Goal: Task Accomplishment & Management: Complete application form

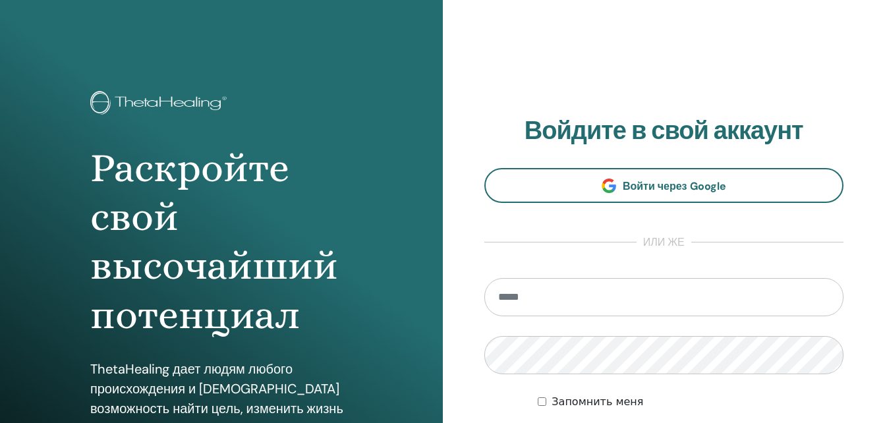
scroll to position [210, 0]
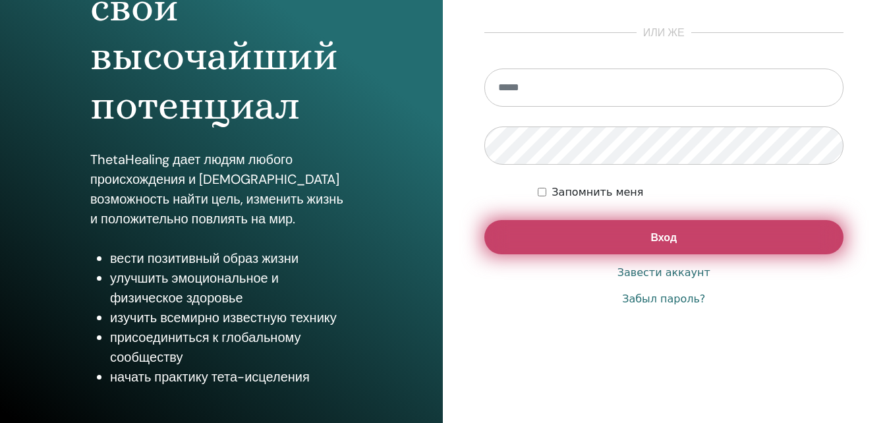
type input "**********"
click at [684, 243] on button "Вход" at bounding box center [665, 237] width 360 height 34
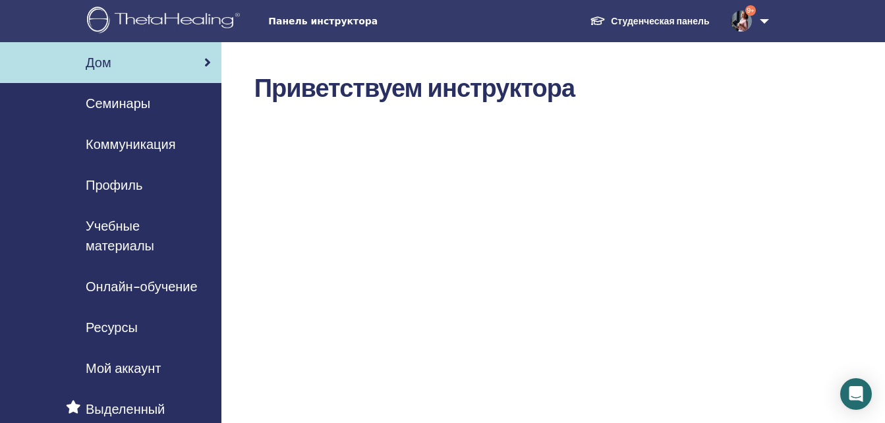
click at [157, 145] on span "Коммуникация" at bounding box center [131, 144] width 90 height 20
click at [135, 109] on span "Семинары" at bounding box center [118, 104] width 65 height 20
click at [119, 100] on span "Семинары" at bounding box center [118, 104] width 65 height 20
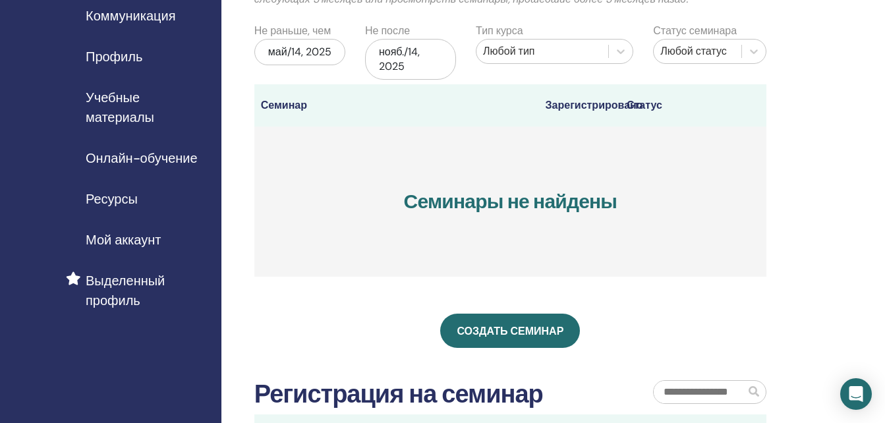
scroll to position [198, 0]
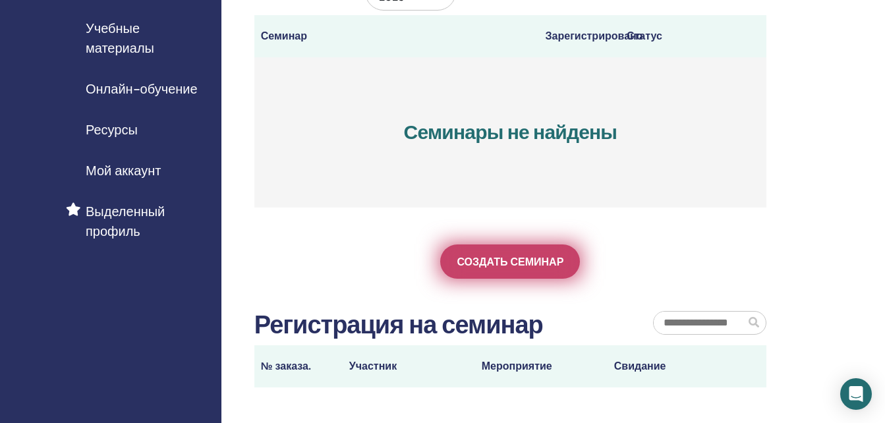
click at [529, 272] on link "Создать семинар" at bounding box center [510, 262] width 140 height 34
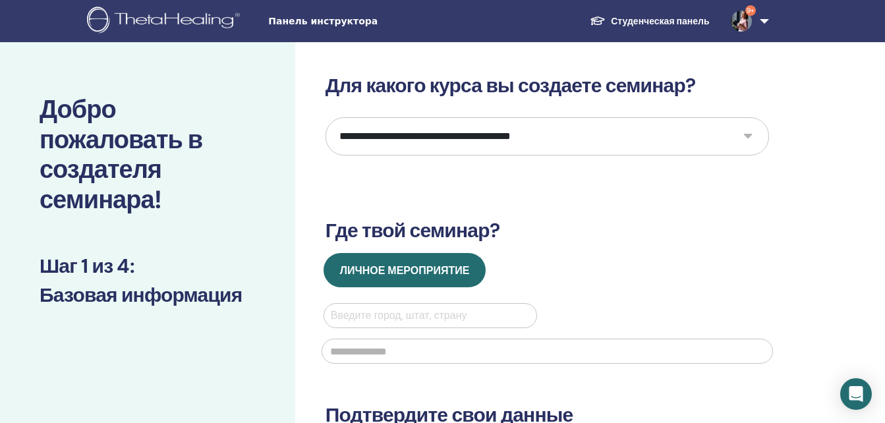
click at [750, 138] on select "**********" at bounding box center [548, 136] width 444 height 38
select select "*"
click at [326, 117] on select "**********" at bounding box center [548, 136] width 444 height 38
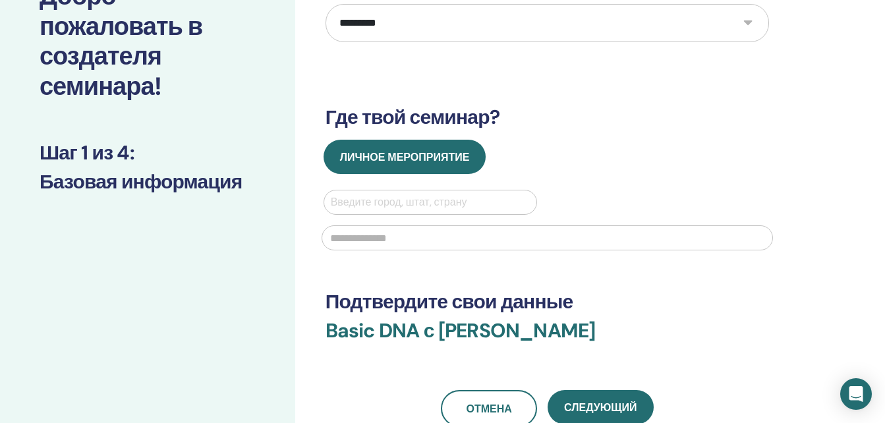
scroll to position [132, 0]
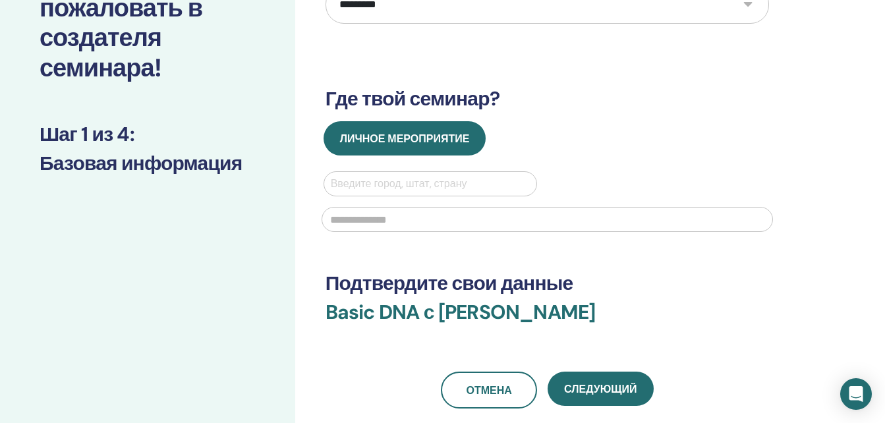
click at [411, 184] on div at bounding box center [431, 184] width 200 height 18
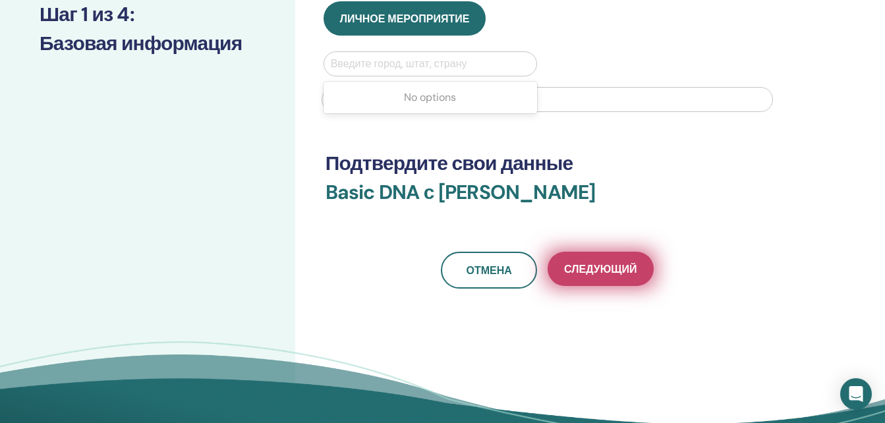
scroll to position [264, 0]
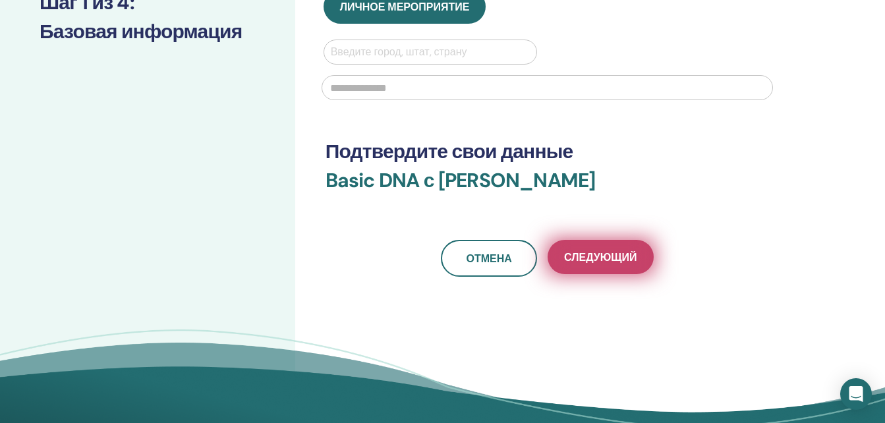
click at [628, 270] on button "Следующий" at bounding box center [600, 257] width 105 height 34
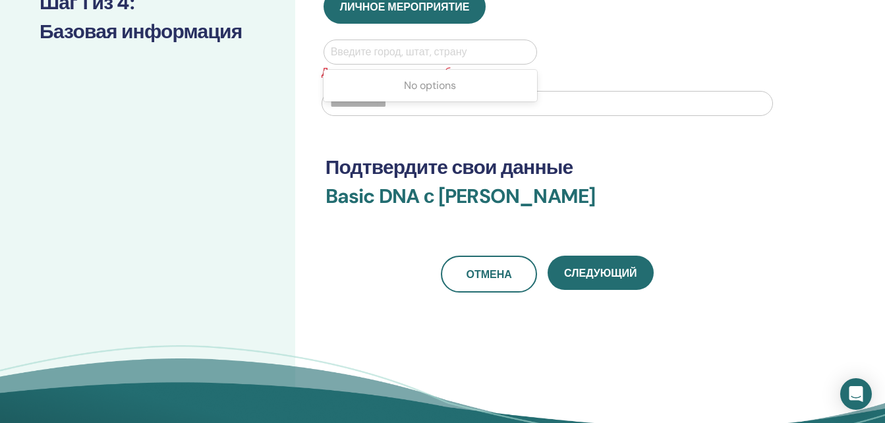
click at [364, 55] on div at bounding box center [431, 52] width 200 height 18
click at [352, 113] on input "text" at bounding box center [548, 103] width 452 height 25
type input "**********"
type input "***"
type input "**********"
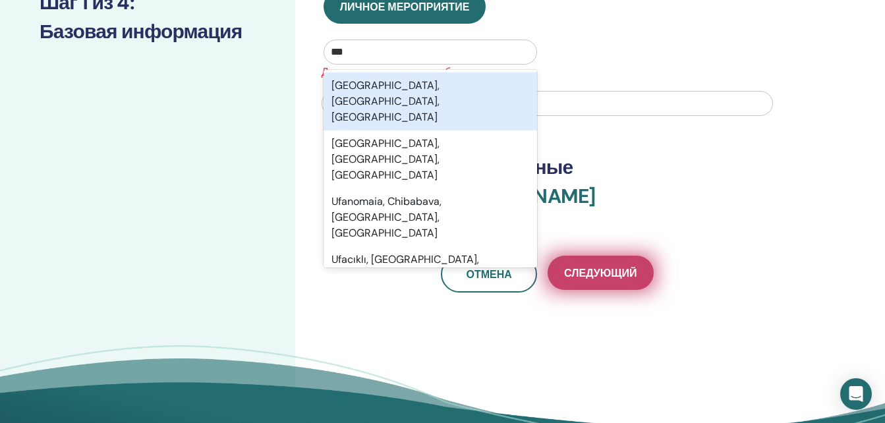
click at [632, 287] on button "Следующий" at bounding box center [600, 273] width 105 height 34
click at [624, 272] on span "Следующий" at bounding box center [600, 273] width 73 height 14
click at [623, 278] on span "Следующий" at bounding box center [600, 273] width 73 height 14
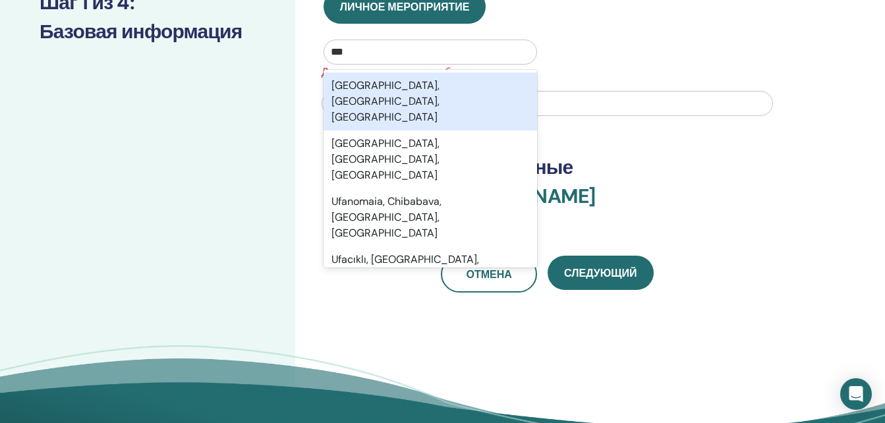
click at [432, 90] on div "Ufa, Republic of Bashkortostan, RUS" at bounding box center [431, 102] width 214 height 58
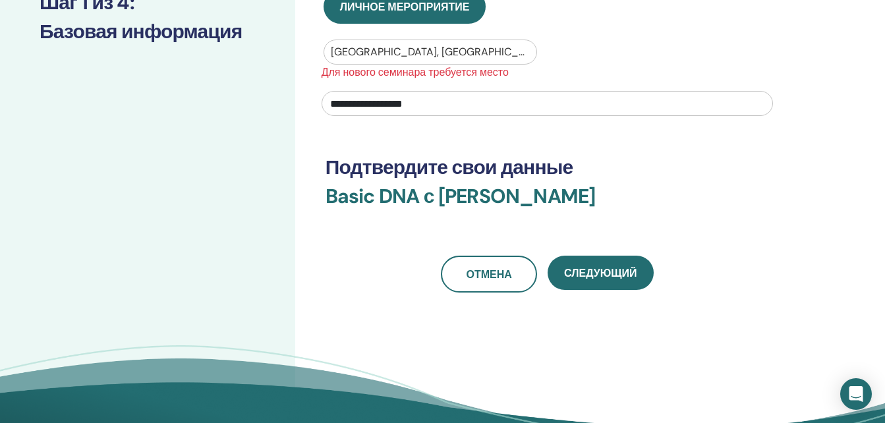
click at [579, 251] on div "**********" at bounding box center [548, 51] width 444 height 483
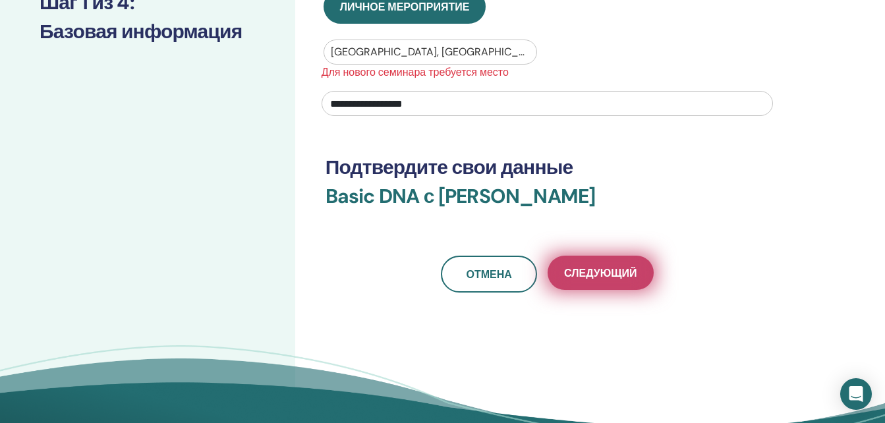
click at [581, 262] on button "Следующий" at bounding box center [600, 273] width 105 height 34
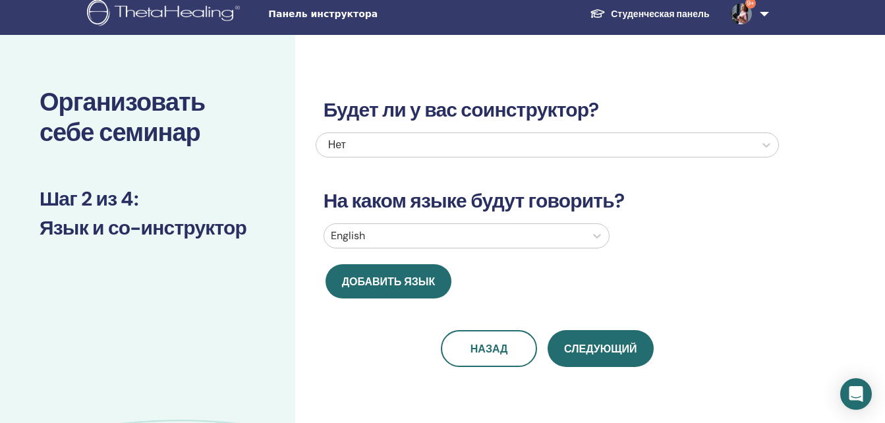
scroll to position [0, 0]
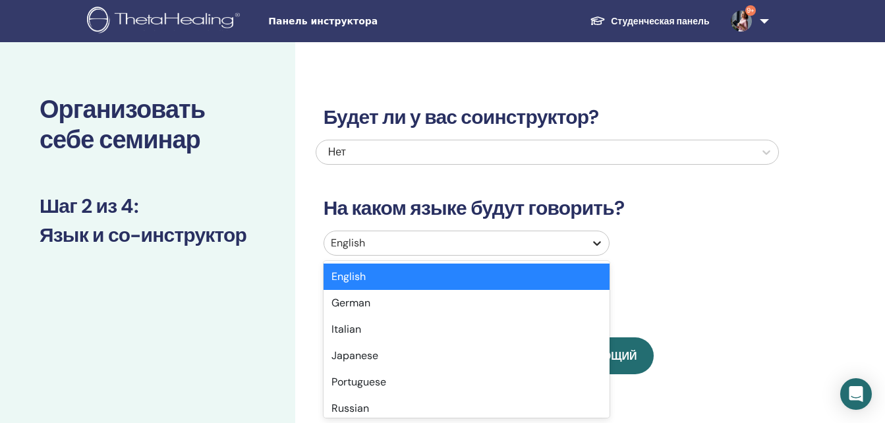
click at [592, 249] on div at bounding box center [597, 243] width 24 height 24
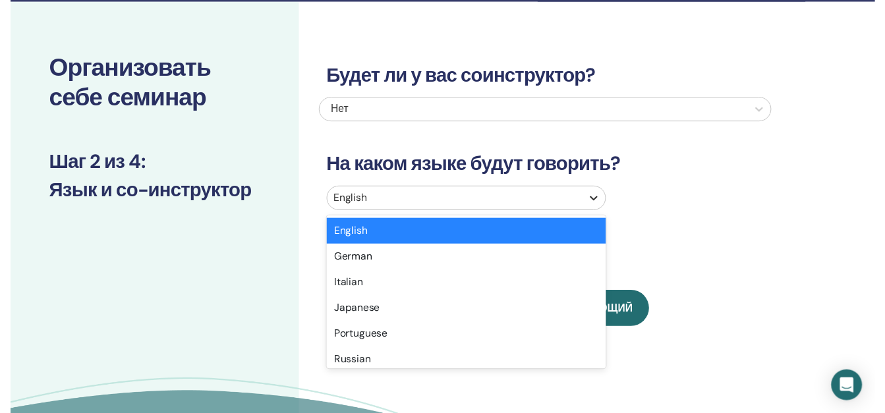
scroll to position [41, 0]
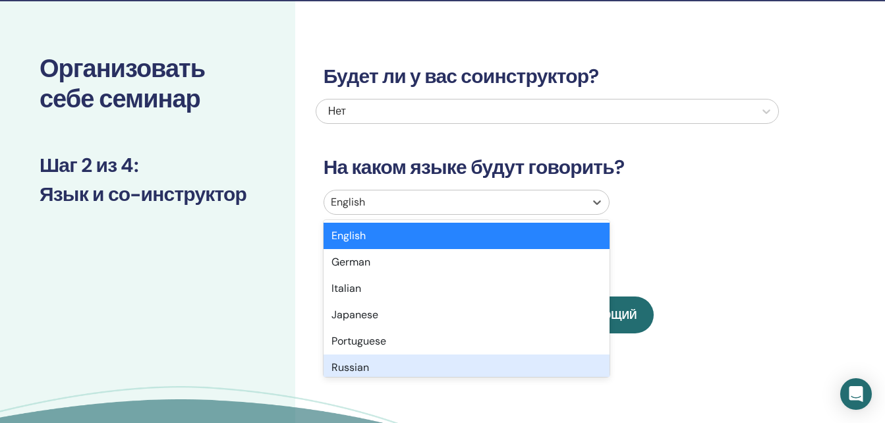
click at [375, 367] on div "Russian" at bounding box center [467, 368] width 286 height 26
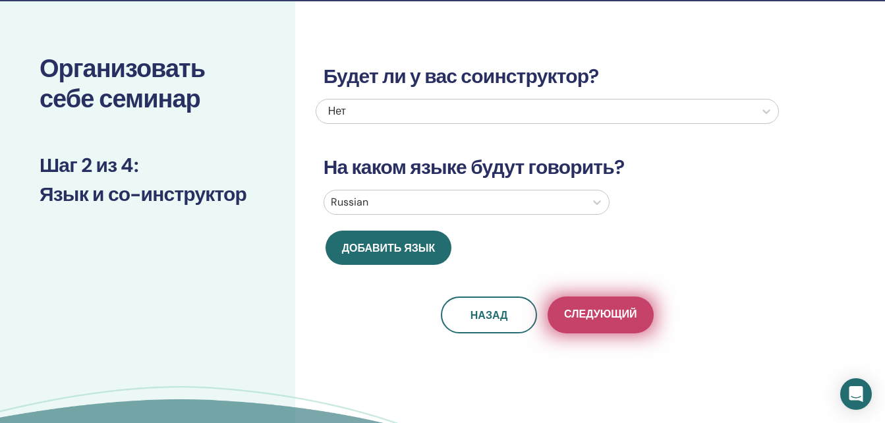
click at [606, 322] on span "Следующий" at bounding box center [600, 315] width 73 height 16
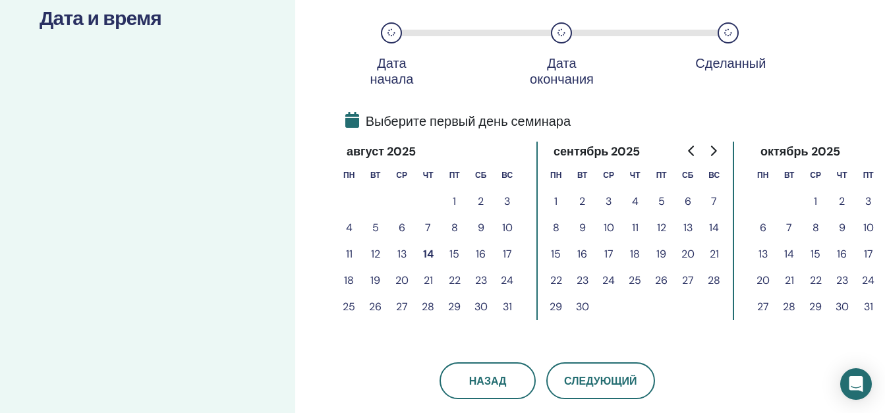
scroll to position [239, 0]
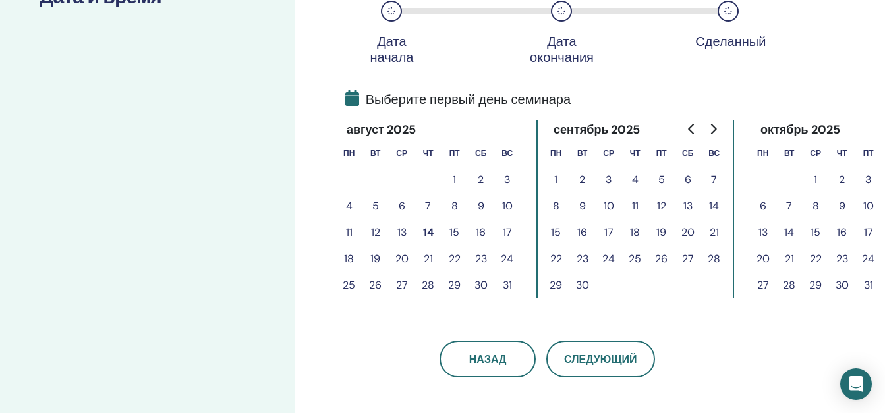
click at [689, 231] on button "20" at bounding box center [688, 233] width 26 height 26
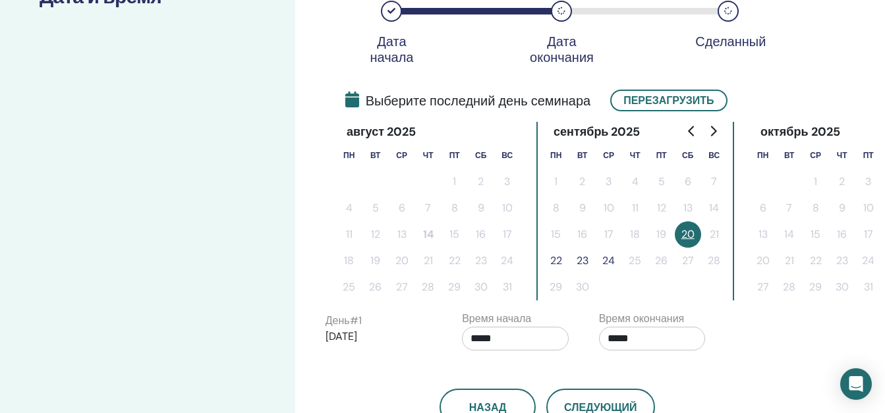
click at [554, 262] on button "22" at bounding box center [556, 261] width 26 height 26
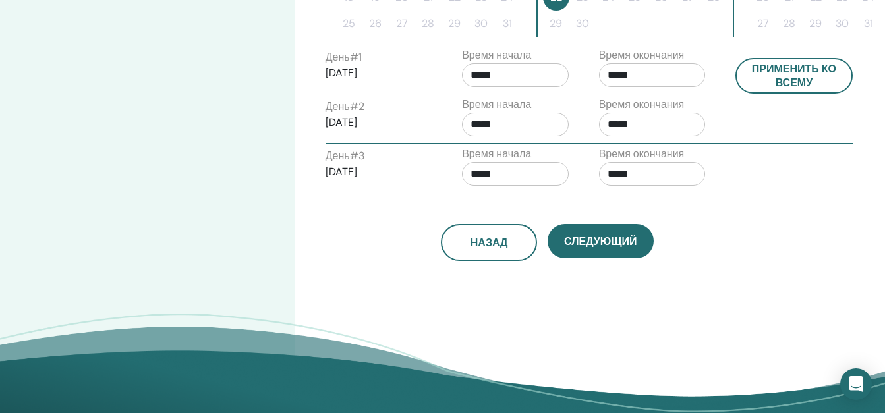
scroll to position [568, 0]
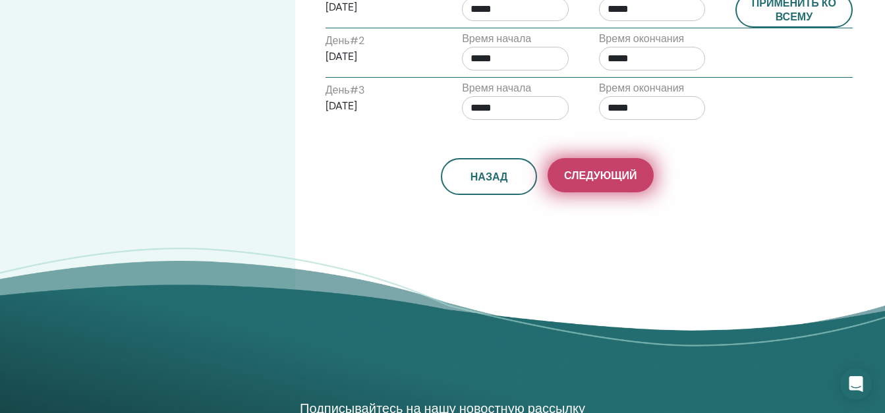
click at [622, 174] on span "Следующий" at bounding box center [600, 176] width 73 height 14
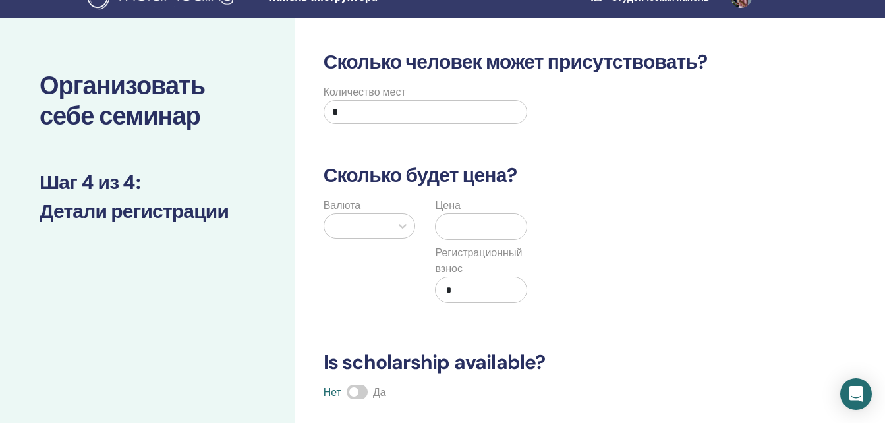
scroll to position [0, 0]
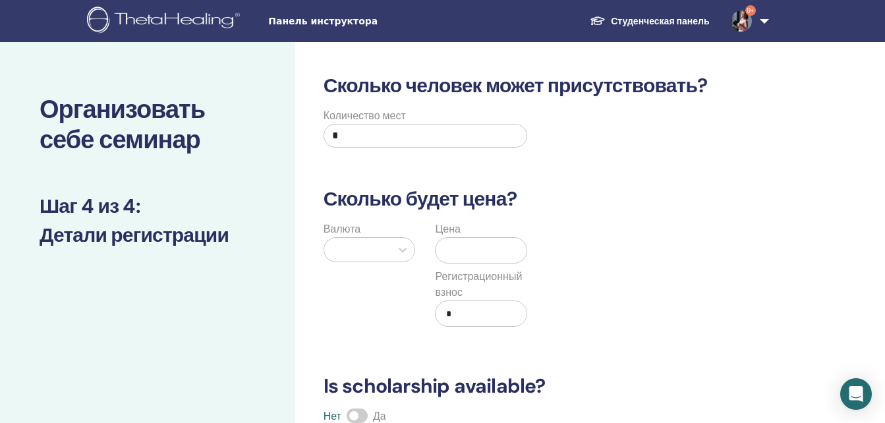
drag, startPoint x: 318, startPoint y: 135, endPoint x: 301, endPoint y: 134, distance: 17.2
click at [301, 134] on div "Сколько человек может присутствовать? Количество мест * Сколько будет цена? Вал…" at bounding box center [590, 421] width 590 height 758
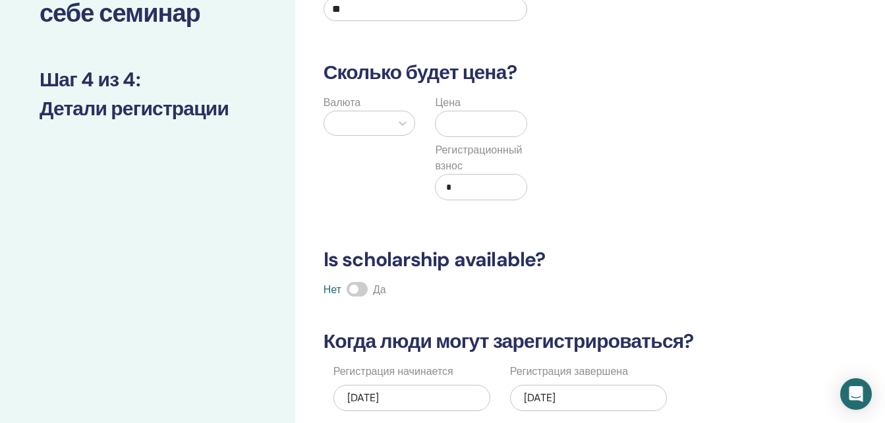
scroll to position [132, 0]
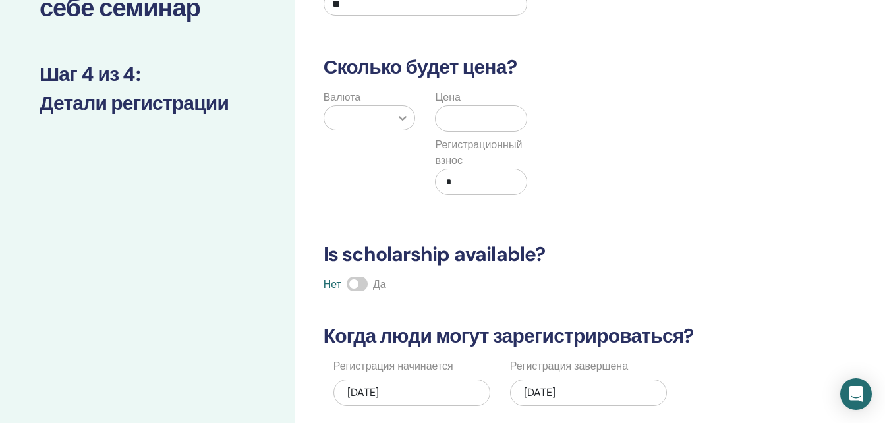
type input "**"
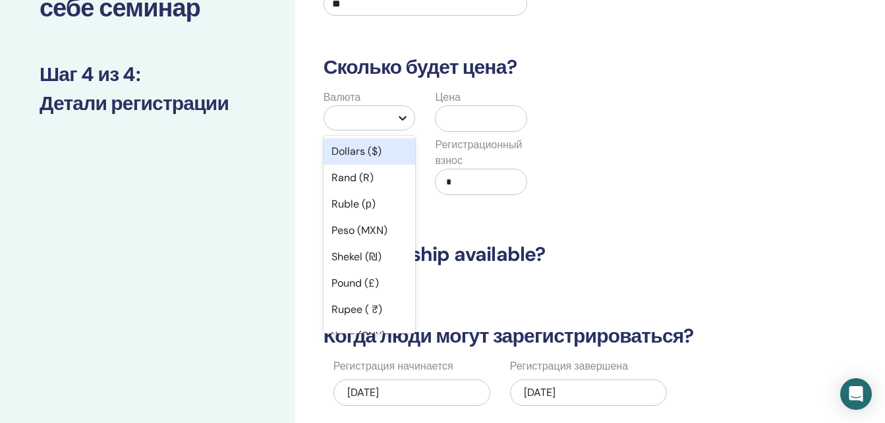
click at [401, 125] on div at bounding box center [403, 118] width 24 height 24
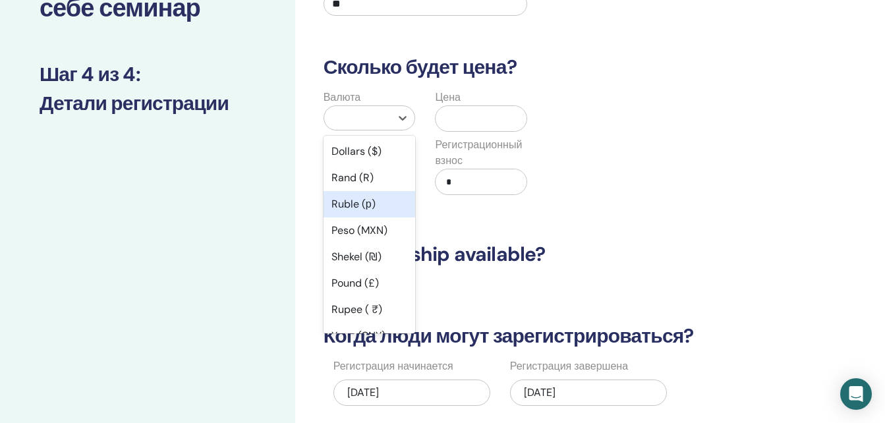
drag, startPoint x: 361, startPoint y: 208, endPoint x: 371, endPoint y: 191, distance: 20.4
click at [361, 208] on div "Ruble (р)" at bounding box center [370, 204] width 92 height 26
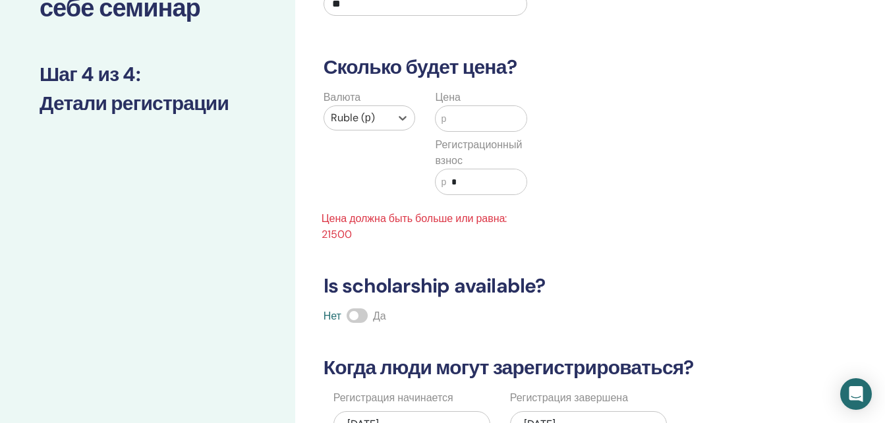
click at [450, 123] on input "text" at bounding box center [486, 118] width 80 height 25
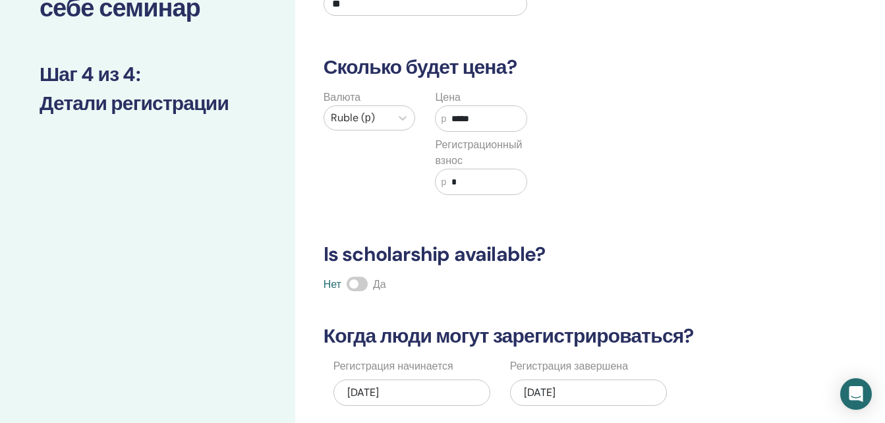
type input "*****"
click at [463, 180] on input "*" at bounding box center [486, 181] width 80 height 25
type input "*"
type input "****"
click at [628, 143] on div "Валюта Ruble (р) Цена р ***** Регистрационный взнос р ****" at bounding box center [537, 150] width 463 height 121
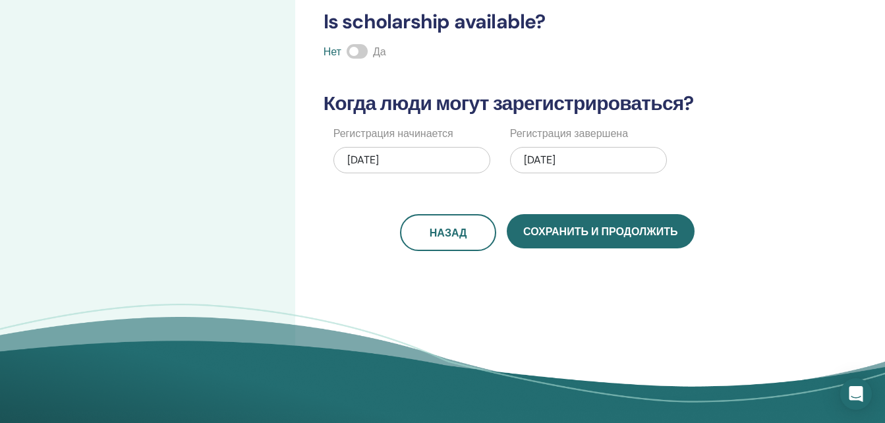
scroll to position [396, 0]
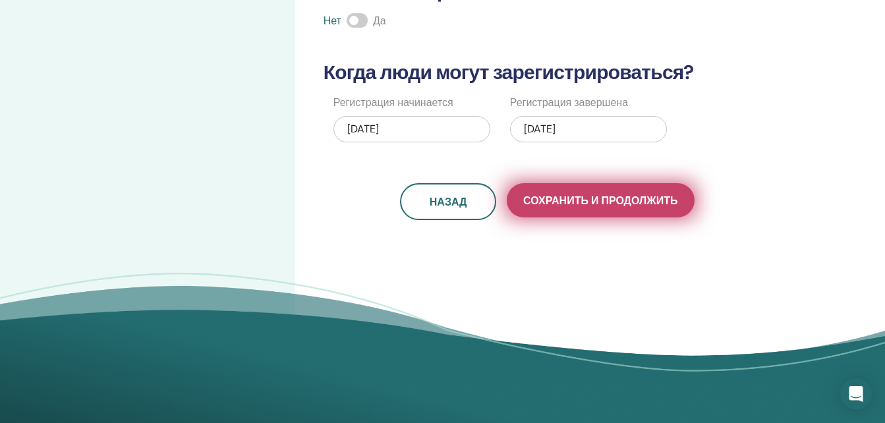
click at [560, 207] on span "Сохранить и продолжить" at bounding box center [600, 201] width 154 height 14
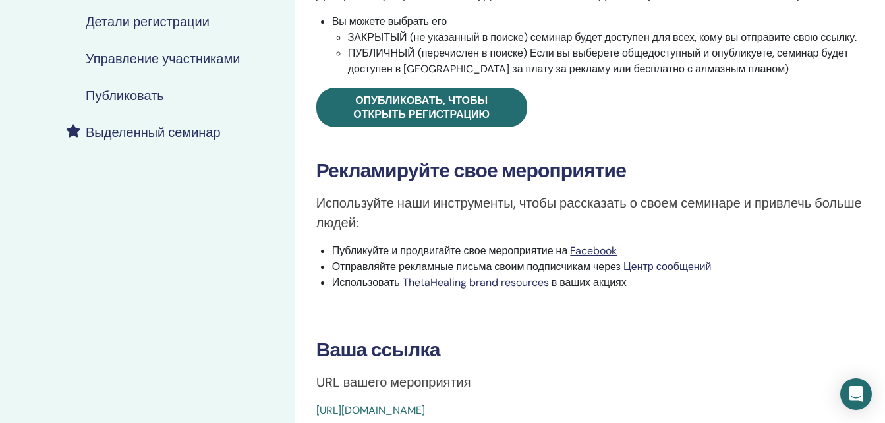
scroll to position [264, 0]
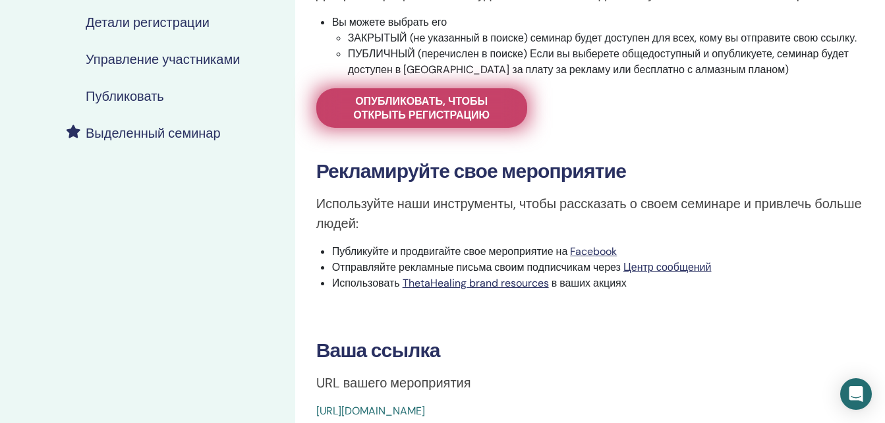
click at [497, 108] on span "Опубликовать, чтобы открыть регистрацию" at bounding box center [422, 108] width 178 height 28
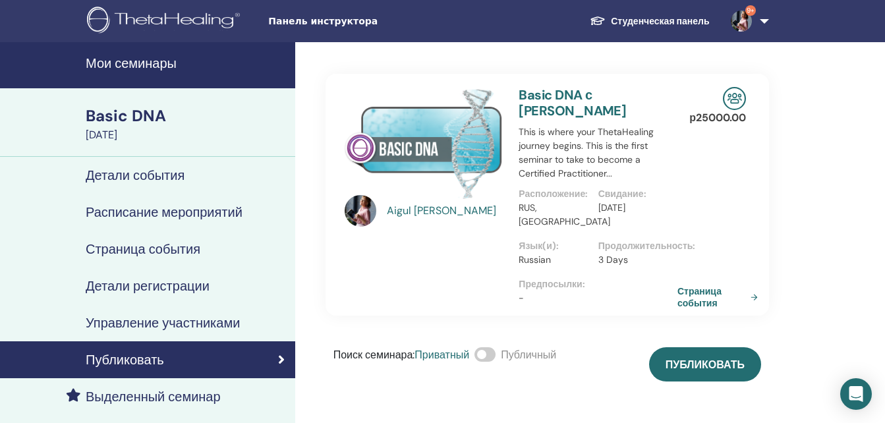
click at [162, 179] on h4 "Детали события" at bounding box center [135, 175] width 99 height 16
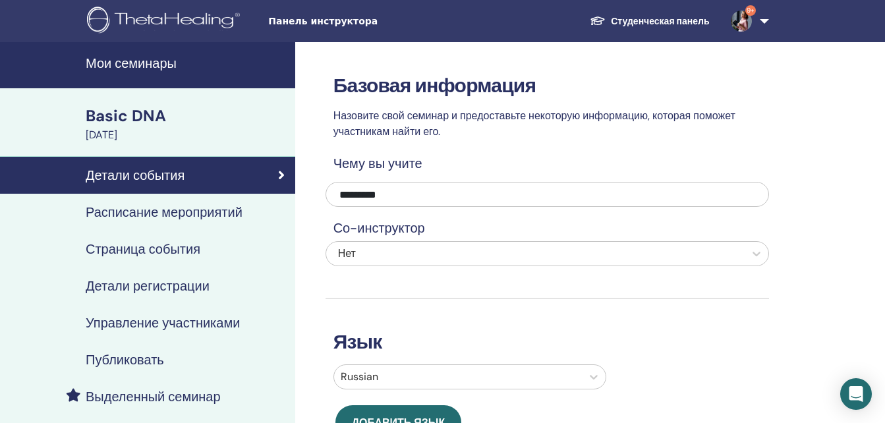
click at [131, 214] on h4 "Расписание мероприятий" at bounding box center [164, 212] width 157 height 16
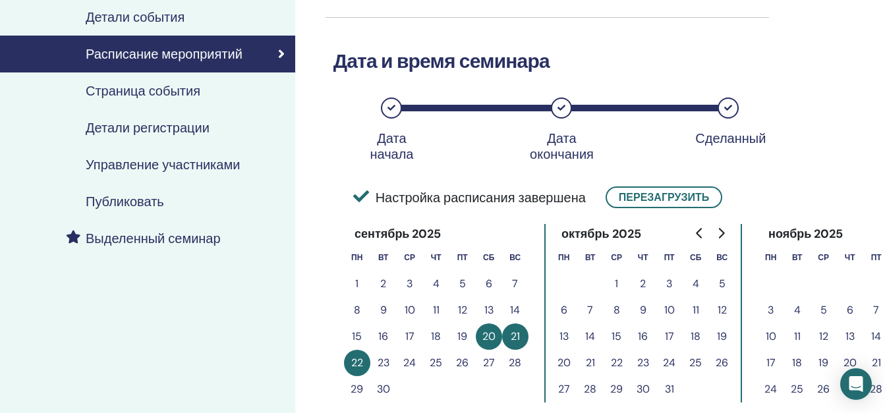
scroll to position [264, 0]
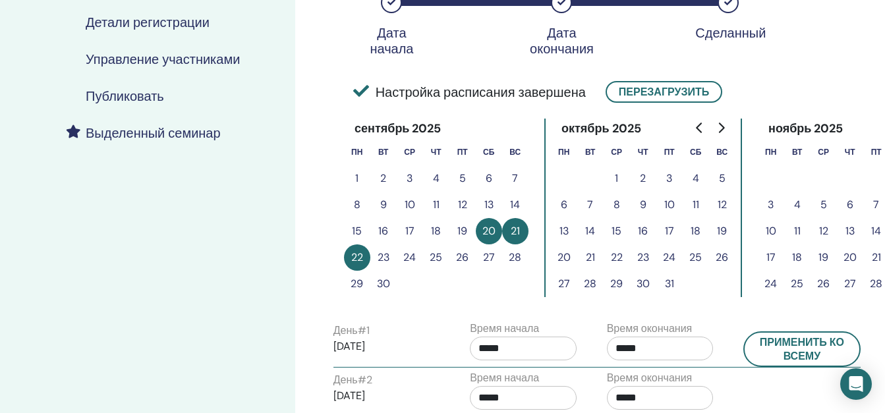
click at [490, 177] on button "6" at bounding box center [489, 178] width 26 height 26
click at [488, 177] on button "6" at bounding box center [489, 178] width 26 height 26
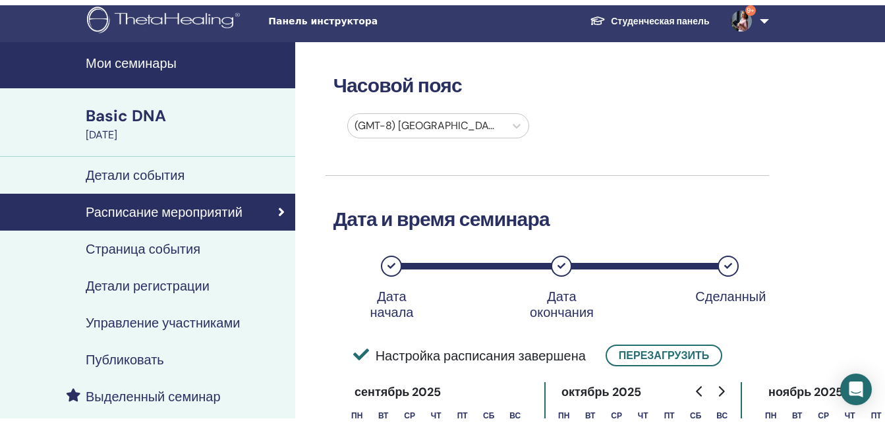
scroll to position [0, 0]
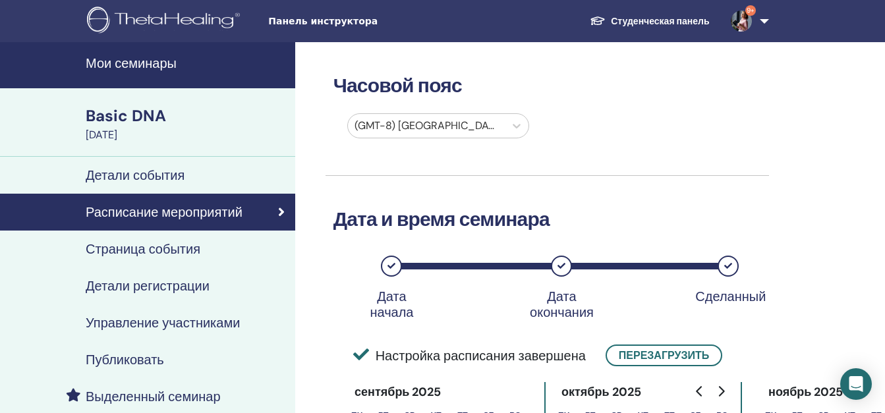
click at [158, 121] on div "Basic DNA" at bounding box center [187, 116] width 202 height 22
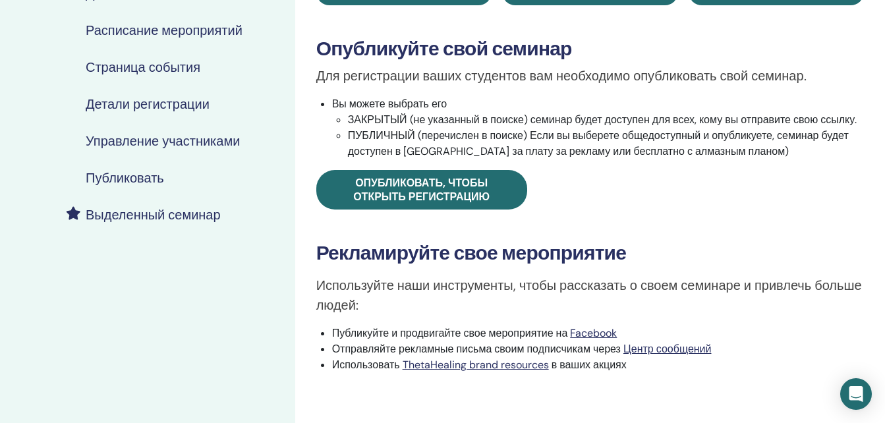
scroll to position [330, 0]
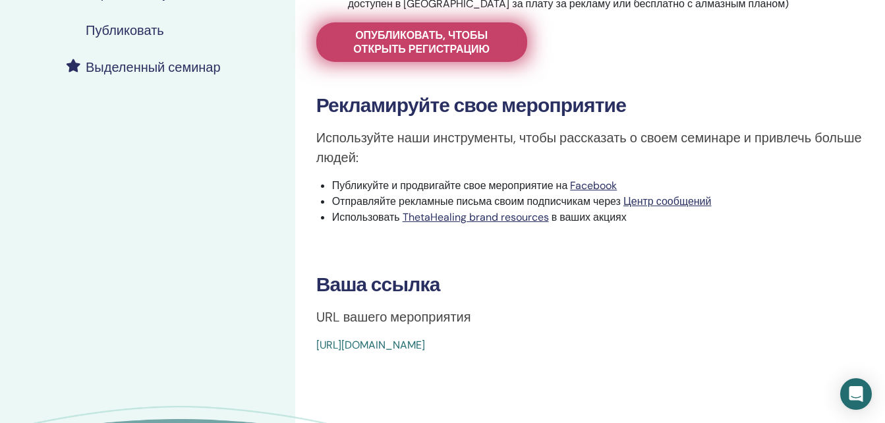
click at [476, 42] on span "Опубликовать, чтобы открыть регистрацию" at bounding box center [422, 42] width 178 height 28
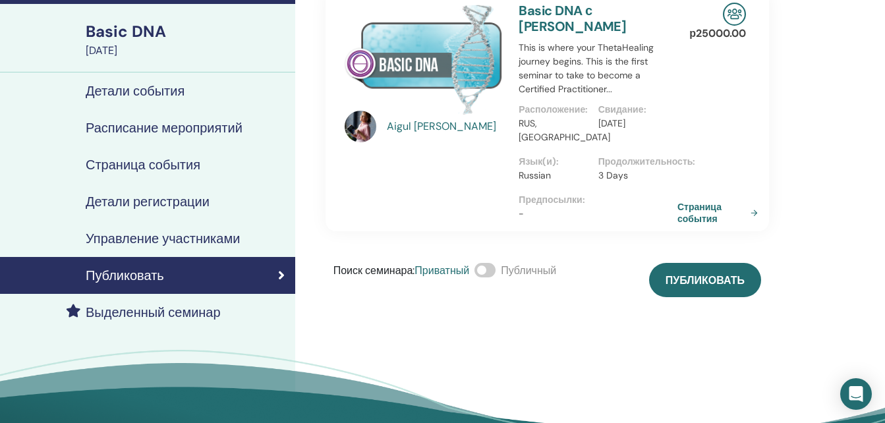
scroll to position [66, 0]
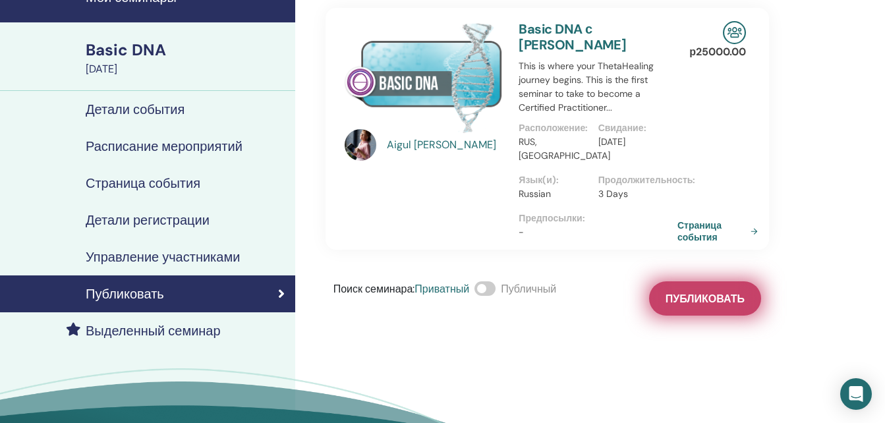
click at [741, 302] on span "Публиковать" at bounding box center [705, 299] width 79 height 14
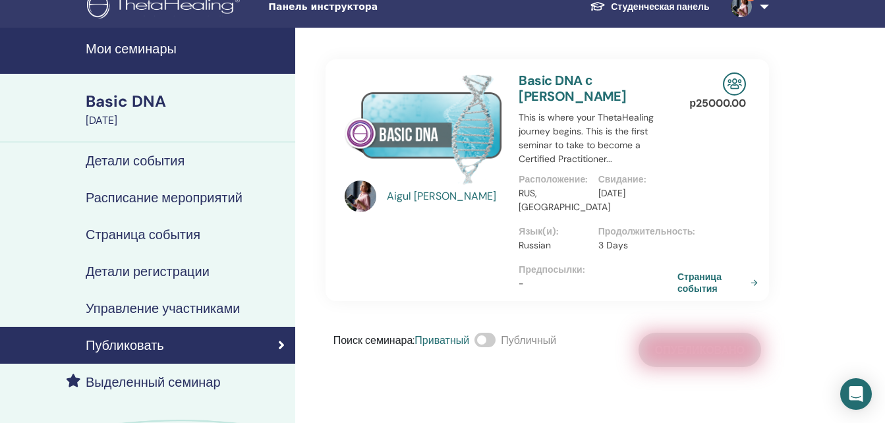
scroll to position [0, 0]
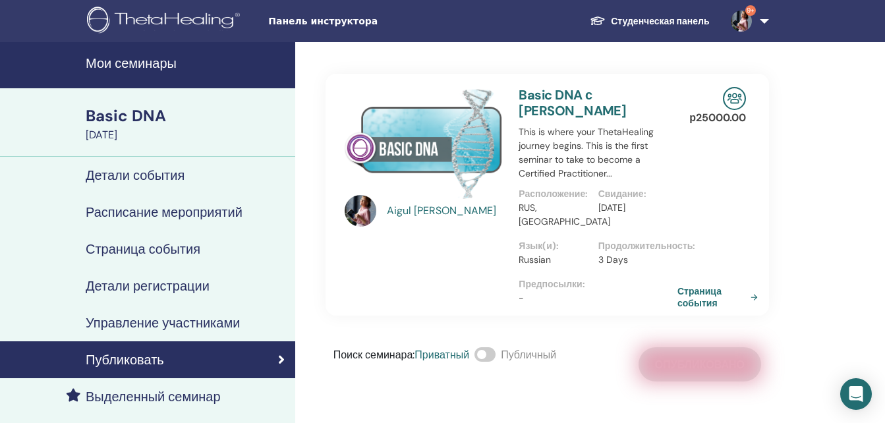
click at [127, 118] on div "Basic DNA" at bounding box center [187, 116] width 202 height 22
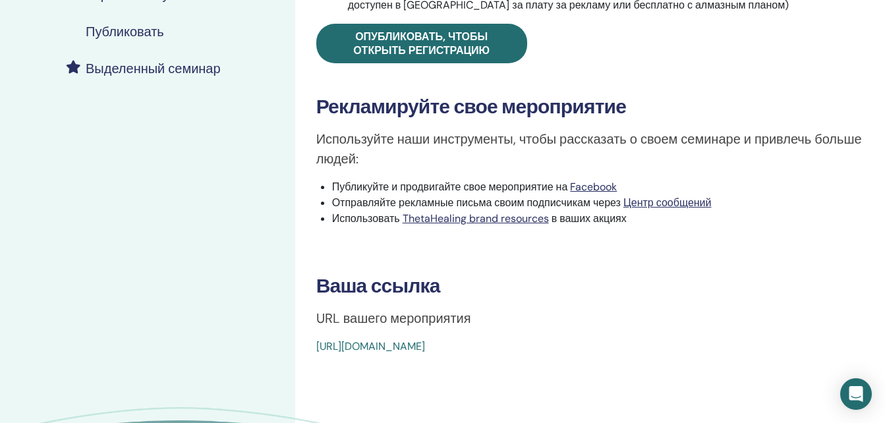
scroll to position [330, 0]
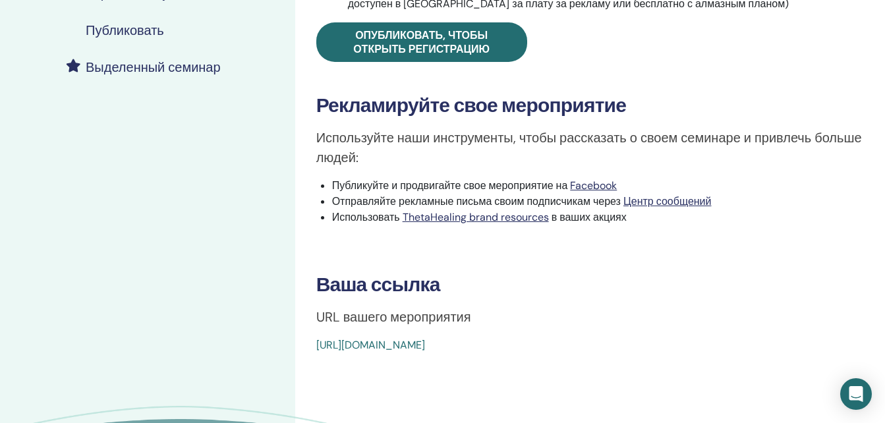
drag, startPoint x: 634, startPoint y: 344, endPoint x: 314, endPoint y: 343, distance: 319.7
click at [429, 343] on div "https://www.thetahealing.com/seminar-374882-details.html" at bounding box center [544, 346] width 457 height 16
drag, startPoint x: 314, startPoint y: 343, endPoint x: 618, endPoint y: 384, distance: 306.6
click at [380, 345] on div "Basic DNA Тип события Лично Статус события Не опубликовано Регистрации 0/10 Опу…" at bounding box center [590, 48] width 574 height 609
click at [697, 395] on div "Basic DNA Тип события Лично Статус события Не опубликовано Регистрации 0/10 Опу…" at bounding box center [590, 125] width 590 height 825
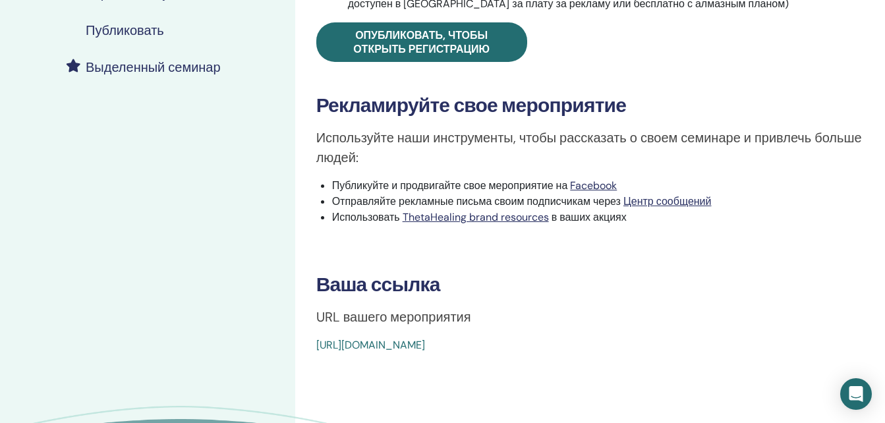
click at [425, 350] on link "https://www.thetahealing.com/seminar-374882-details.html" at bounding box center [370, 345] width 109 height 14
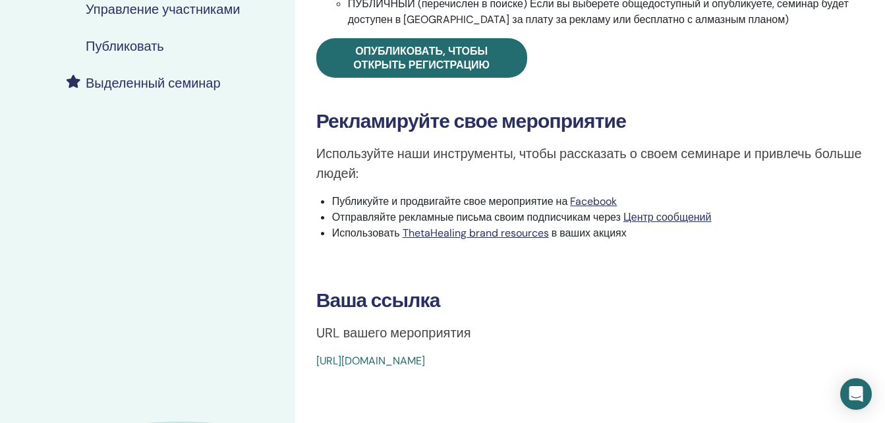
scroll to position [380, 0]
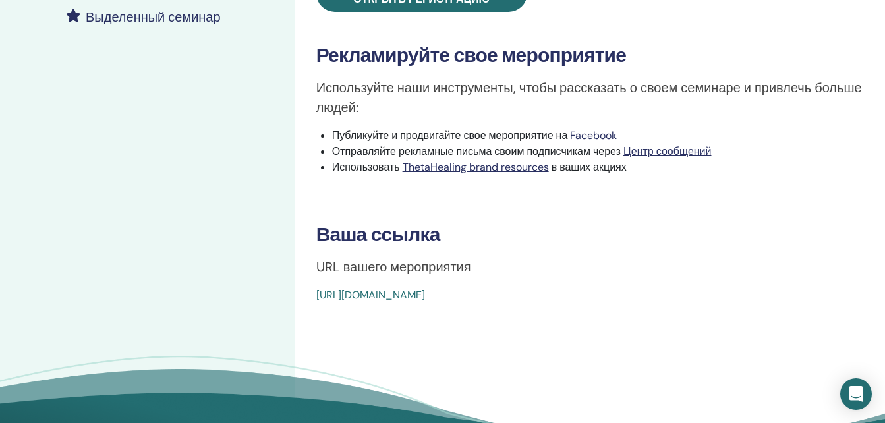
drag, startPoint x: 627, startPoint y: 295, endPoint x: 313, endPoint y: 289, distance: 313.9
drag, startPoint x: 313, startPoint y: 289, endPoint x: 326, endPoint y: 295, distance: 14.5
drag, startPoint x: 326, startPoint y: 295, endPoint x: 508, endPoint y: 339, distance: 187.2
click at [514, 344] on div "Basic DNA Тип события Лично Статус события Активно Опубликовано Регистрации 0/1…" at bounding box center [590, 74] width 590 height 825
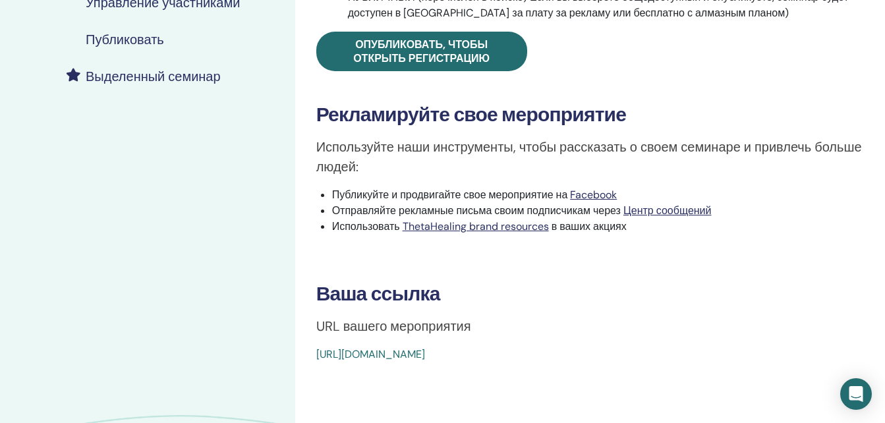
scroll to position [0, 0]
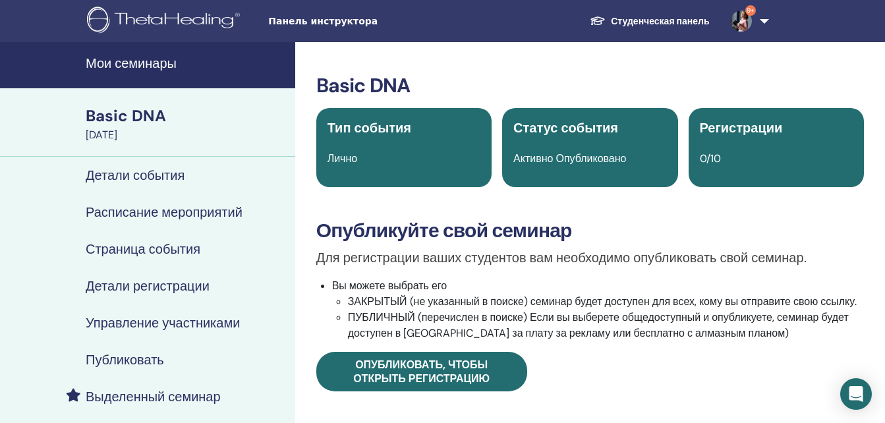
click at [167, 67] on h4 "Мои семинары" at bounding box center [187, 63] width 202 height 16
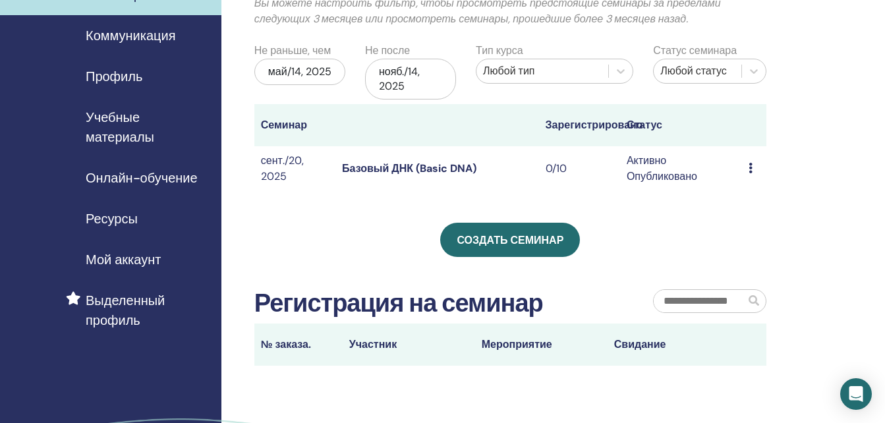
scroll to position [132, 0]
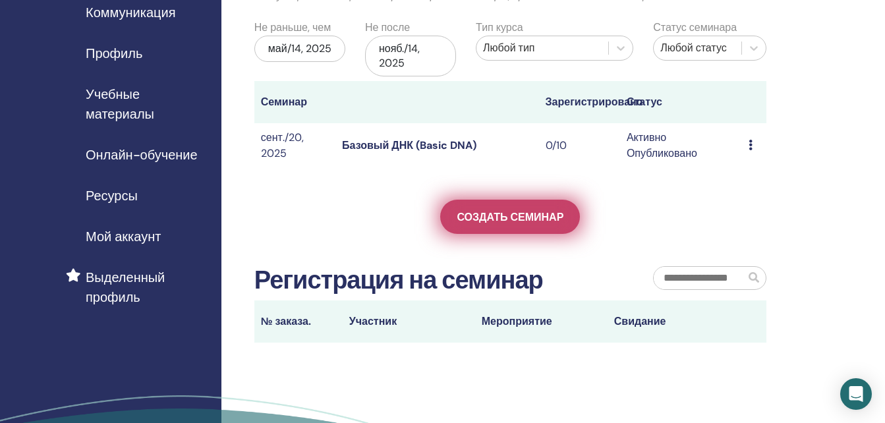
click at [541, 220] on span "Создать семинар" at bounding box center [510, 217] width 107 height 14
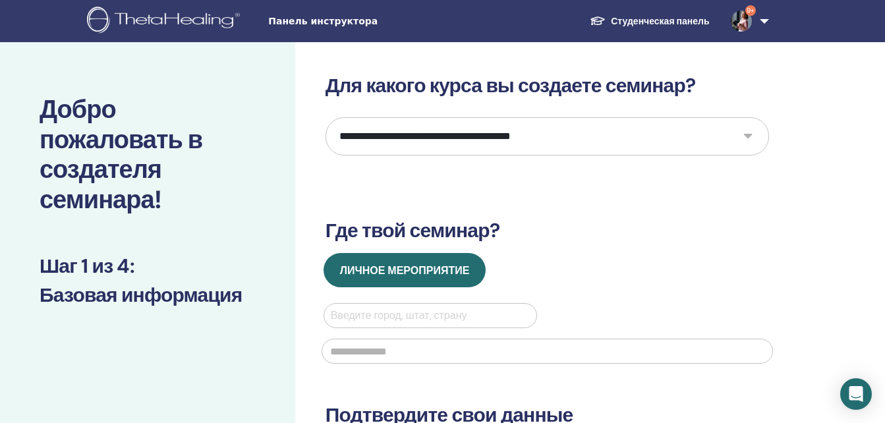
click at [744, 132] on select "**********" at bounding box center [548, 136] width 444 height 38
click at [326, 117] on select "**********" at bounding box center [548, 136] width 444 height 38
click at [746, 136] on select "**********" at bounding box center [548, 136] width 444 height 38
select select "*"
click at [326, 117] on select "**********" at bounding box center [548, 136] width 444 height 38
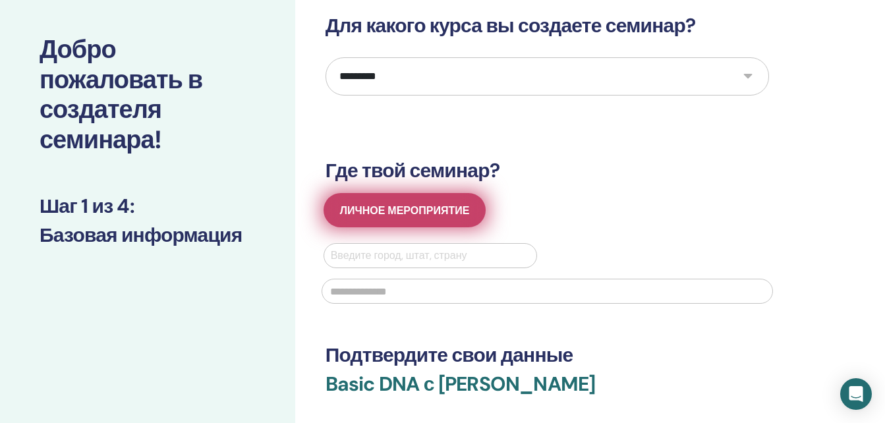
scroll to position [132, 0]
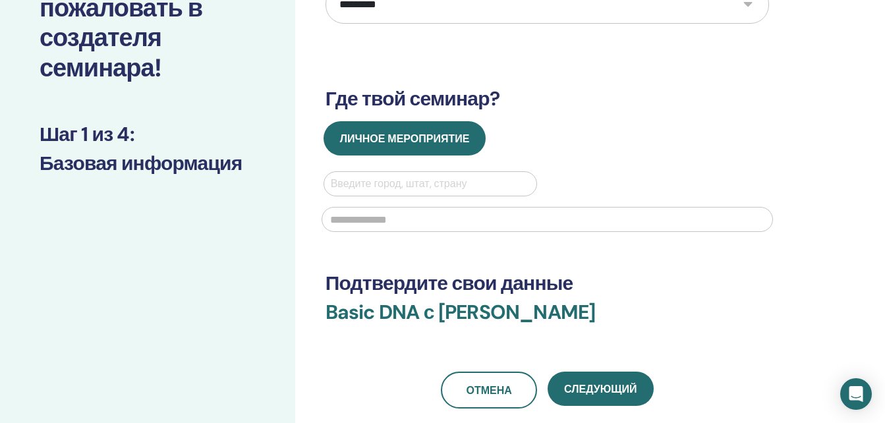
click at [380, 216] on input "text" at bounding box center [548, 219] width 452 height 25
type input "**********"
type input "***"
type input "**********"
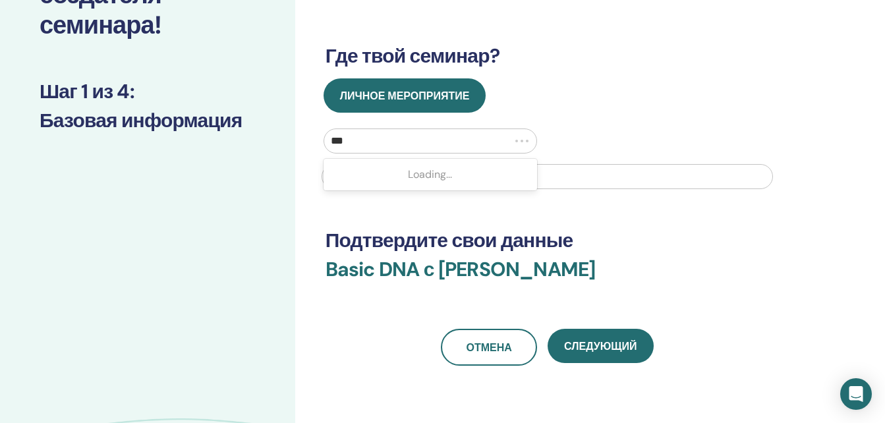
scroll to position [198, 0]
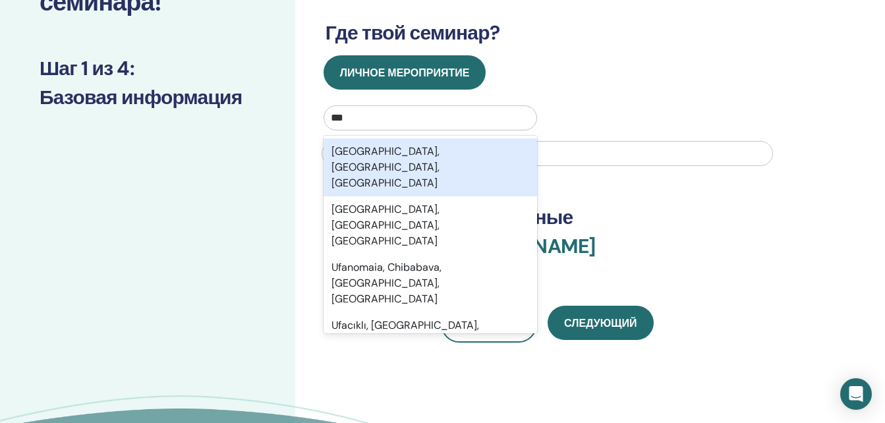
click at [784, 239] on div "**********" at bounding box center [590, 185] width 590 height 683
click at [445, 151] on div "Ufa, Republic of Bashkortostan, RUS" at bounding box center [431, 167] width 214 height 58
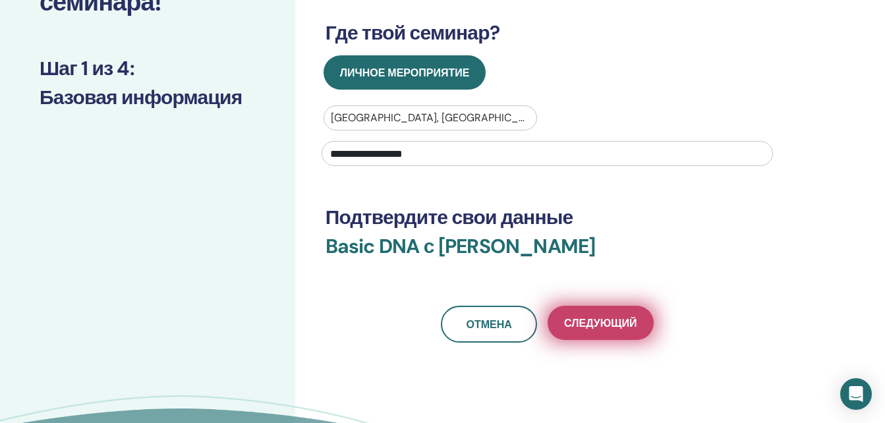
click at [618, 314] on button "Следующий" at bounding box center [600, 323] width 105 height 34
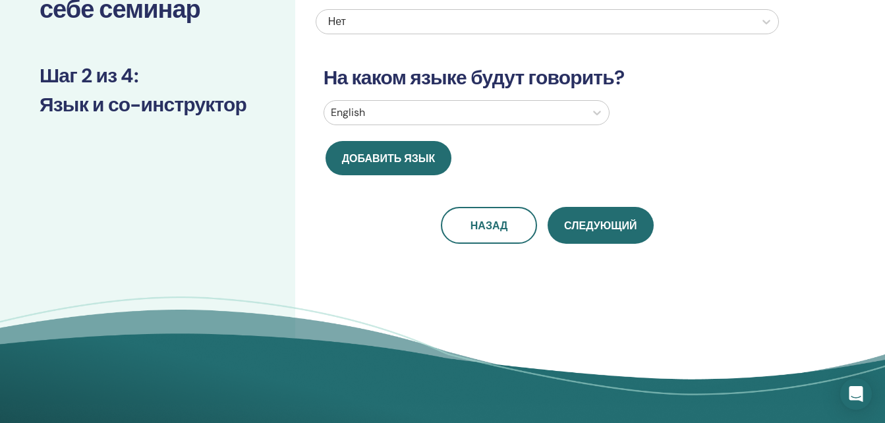
scroll to position [0, 0]
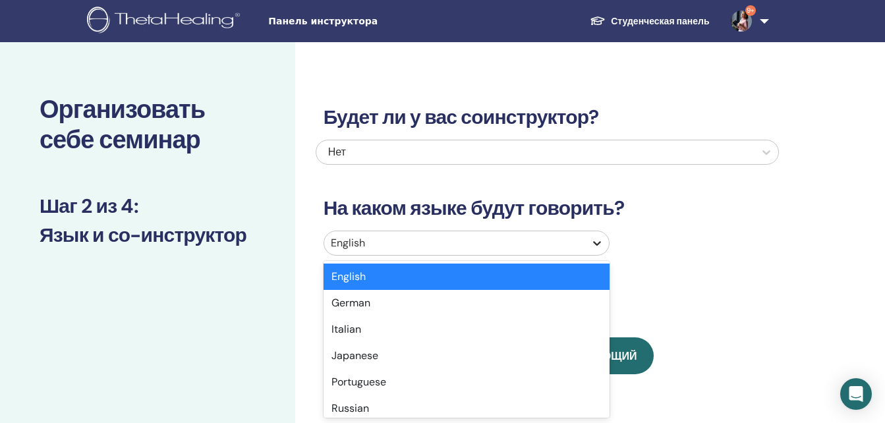
click at [594, 246] on icon at bounding box center [597, 243] width 13 height 13
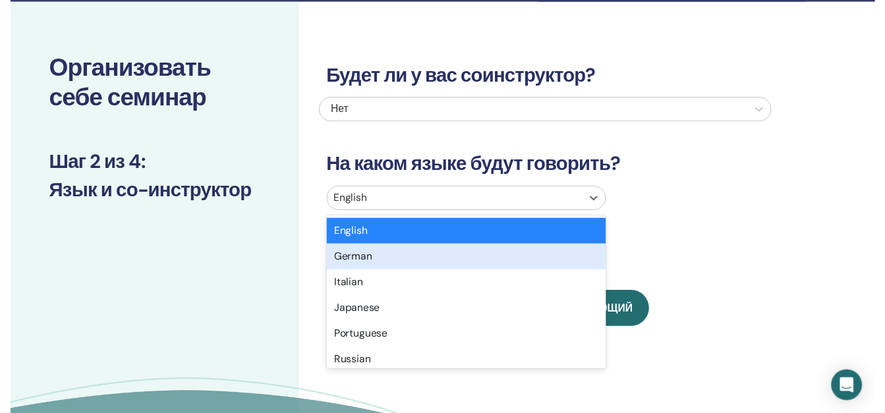
scroll to position [41, 0]
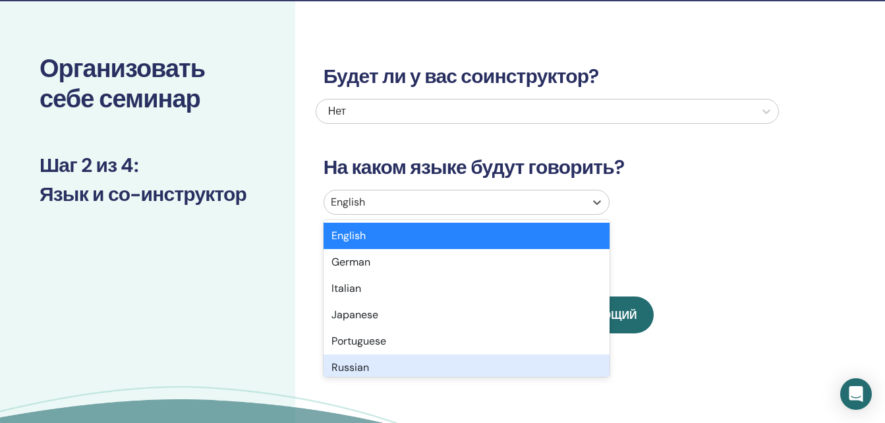
click at [351, 365] on div "Russian" at bounding box center [467, 368] width 286 height 26
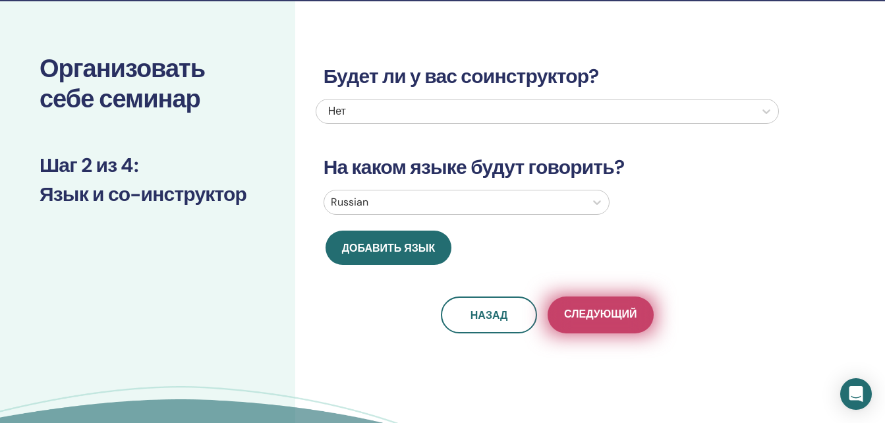
click at [614, 321] on span "Следующий" at bounding box center [600, 315] width 73 height 16
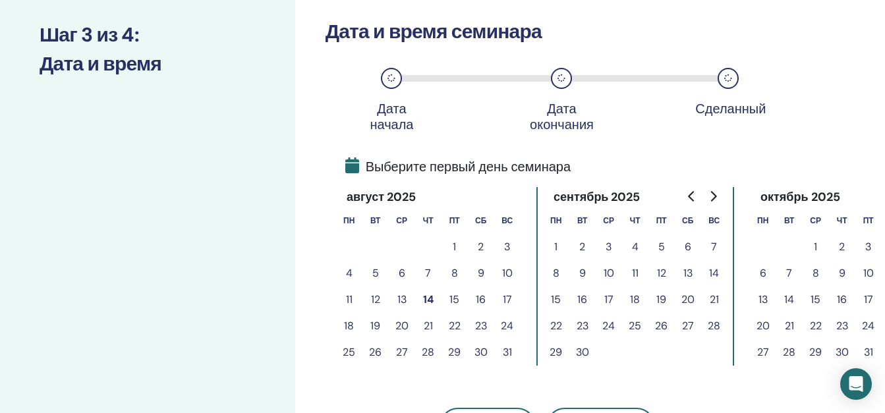
scroll to position [173, 0]
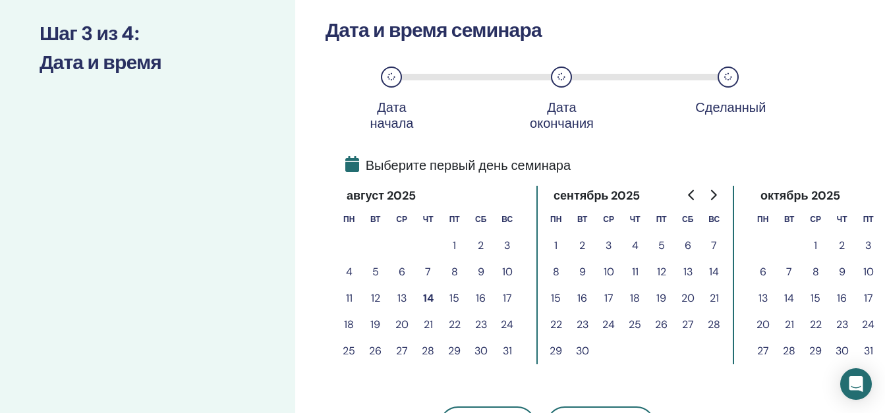
click at [690, 249] on button "6" at bounding box center [688, 246] width 26 height 26
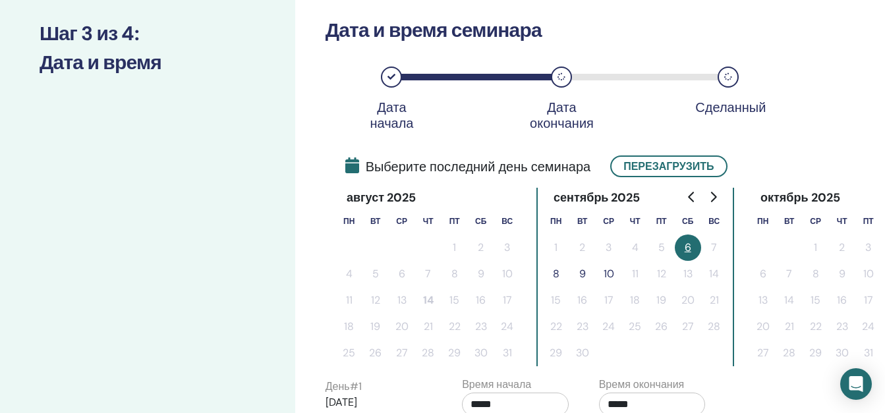
click at [558, 275] on button "8" at bounding box center [556, 274] width 26 height 26
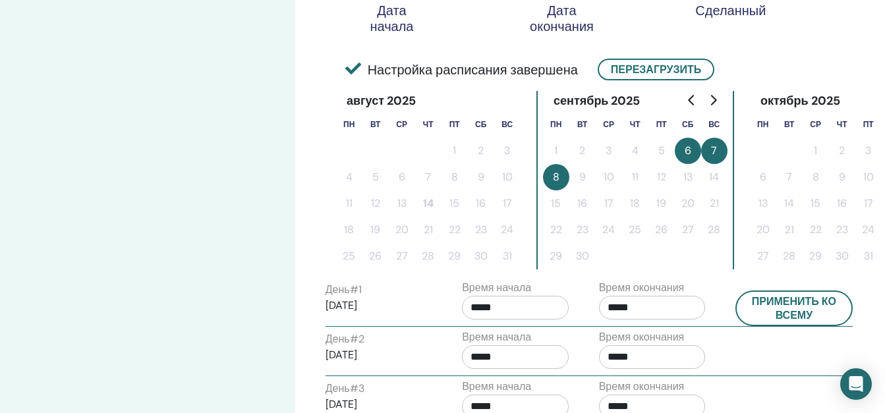
scroll to position [305, 0]
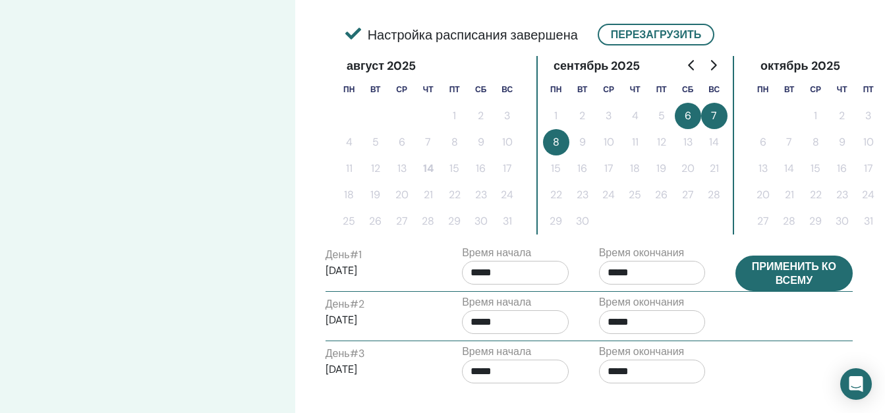
click at [797, 270] on button "Применить ко всему" at bounding box center [794, 274] width 117 height 36
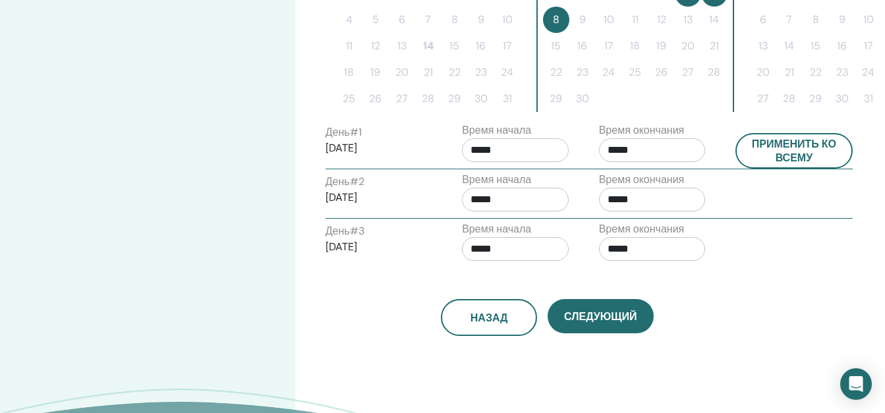
scroll to position [436, 0]
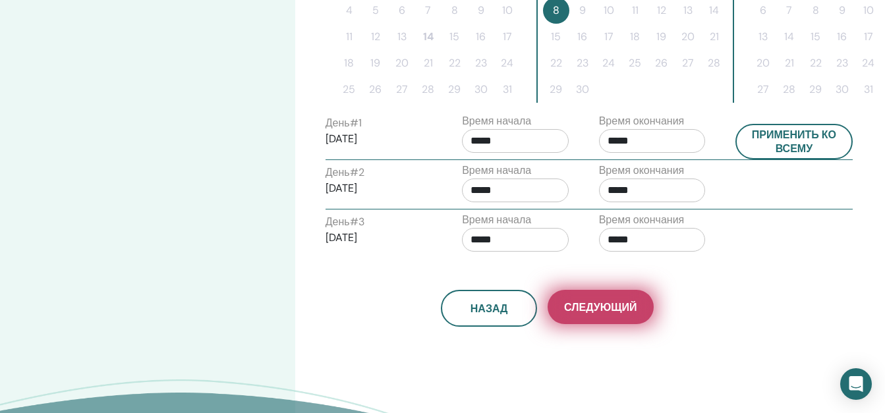
click at [624, 309] on span "Следующий" at bounding box center [600, 308] width 73 height 14
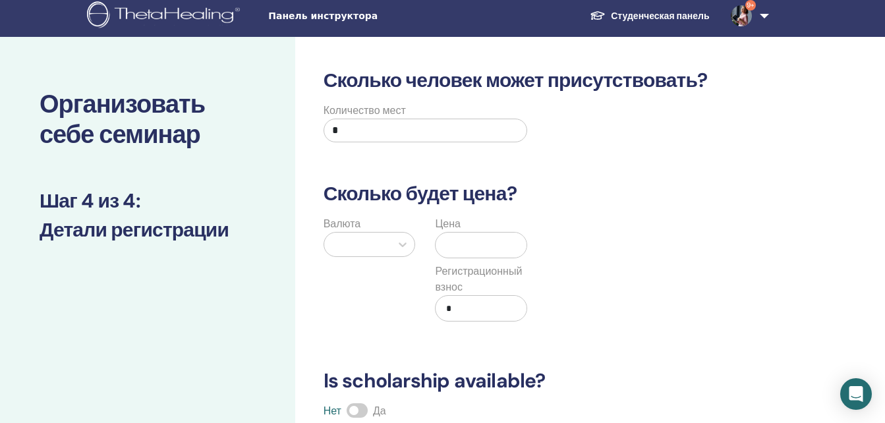
scroll to position [0, 0]
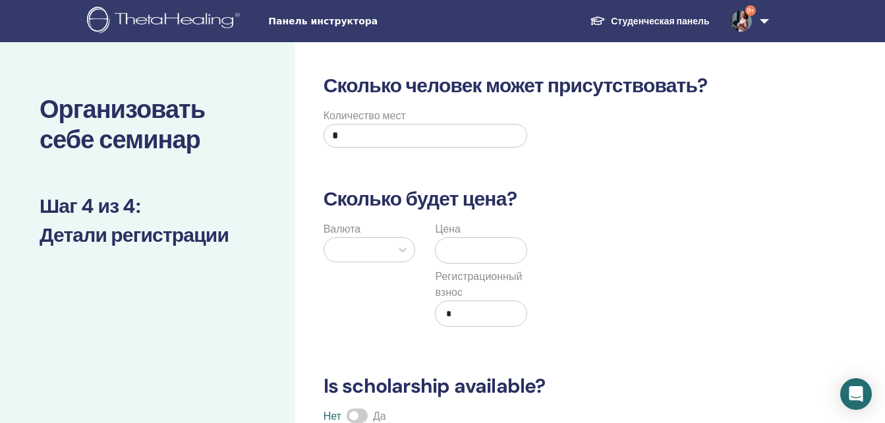
click at [377, 138] on input "*" at bounding box center [426, 136] width 204 height 24
type input "**"
click at [406, 249] on icon at bounding box center [402, 249] width 13 height 13
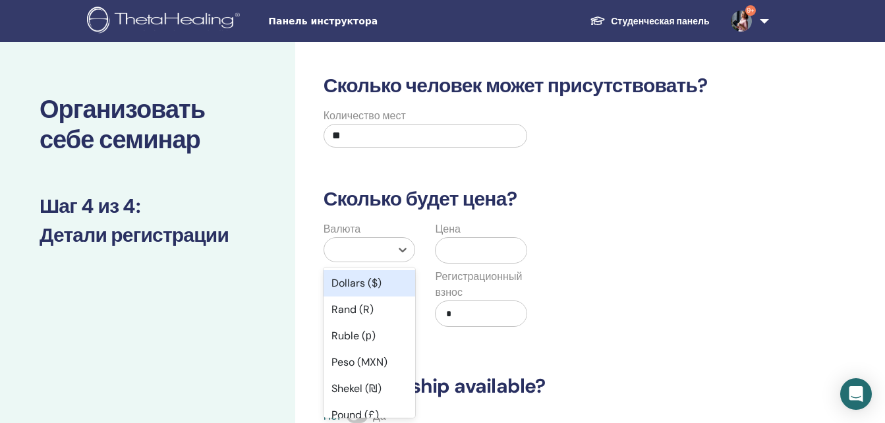
scroll to position [47, 0]
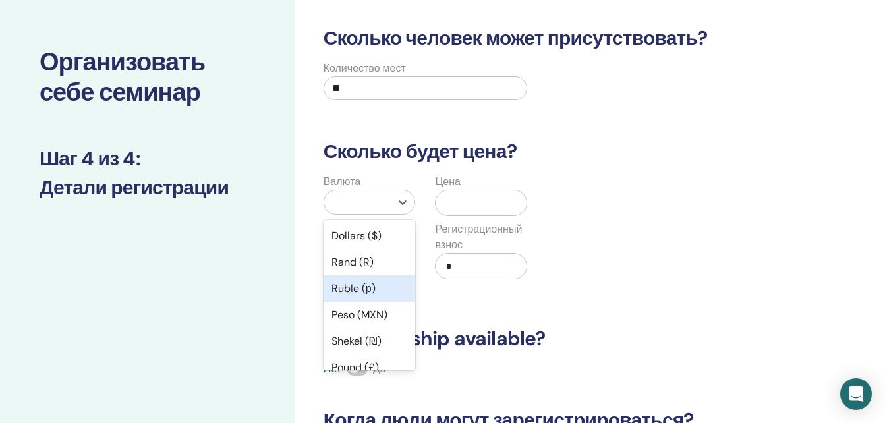
click at [354, 288] on div "Ruble (р)" at bounding box center [370, 289] width 92 height 26
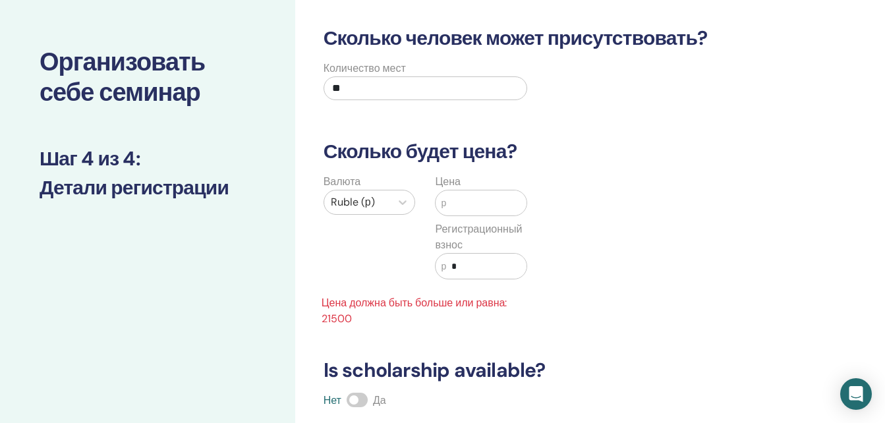
click at [469, 204] on input "text" at bounding box center [486, 203] width 80 height 25
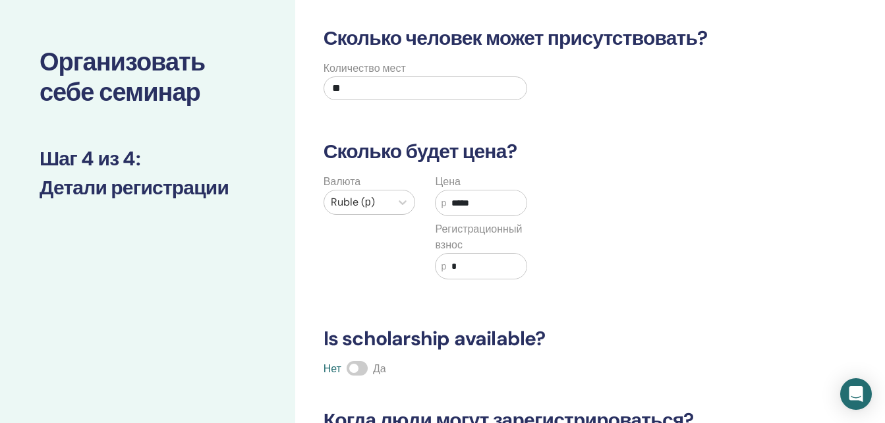
type input "*****"
click at [461, 266] on input "*" at bounding box center [486, 266] width 80 height 25
type input "*"
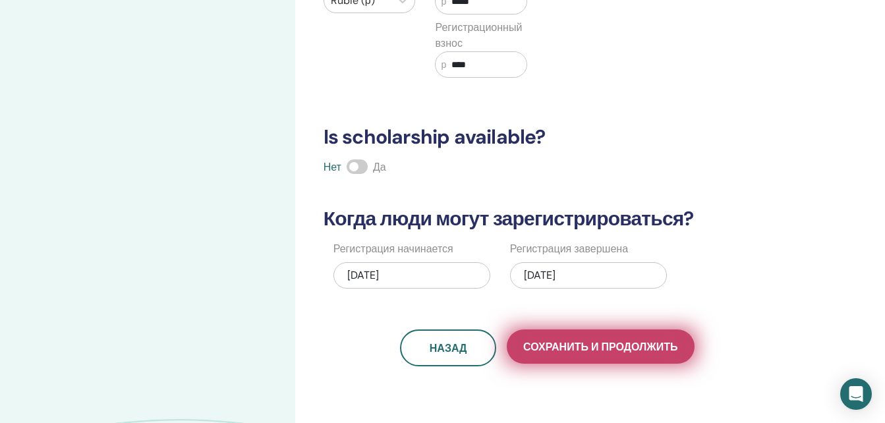
scroll to position [311, 0]
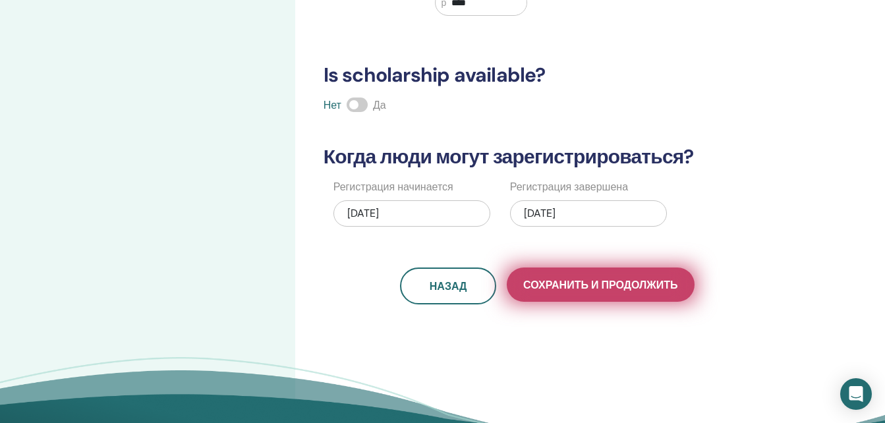
type input "****"
click at [594, 287] on span "Сохранить и продолжить" at bounding box center [600, 285] width 154 height 14
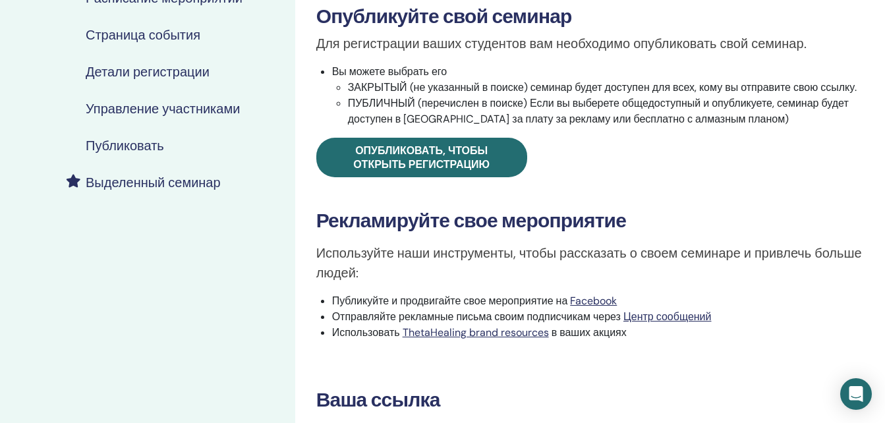
scroll to position [264, 0]
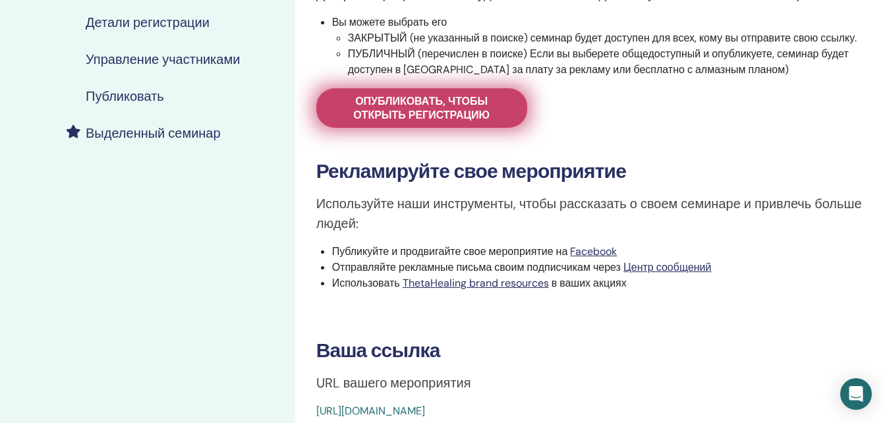
click at [487, 111] on span "Опубликовать, чтобы открыть регистрацию" at bounding box center [422, 108] width 178 height 28
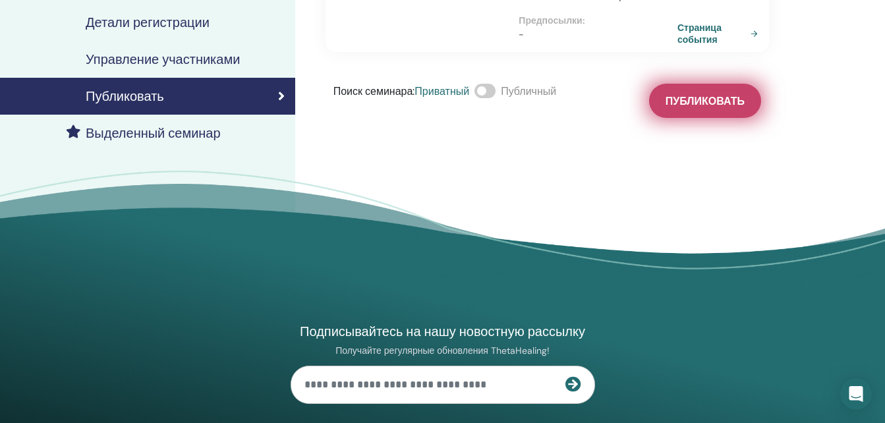
click at [713, 104] on span "Публиковать" at bounding box center [705, 101] width 79 height 14
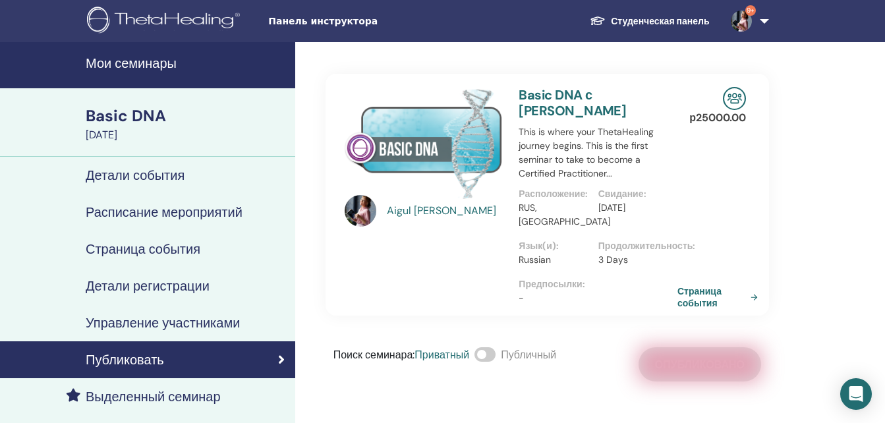
click at [156, 125] on div "Basic DNA" at bounding box center [187, 116] width 202 height 22
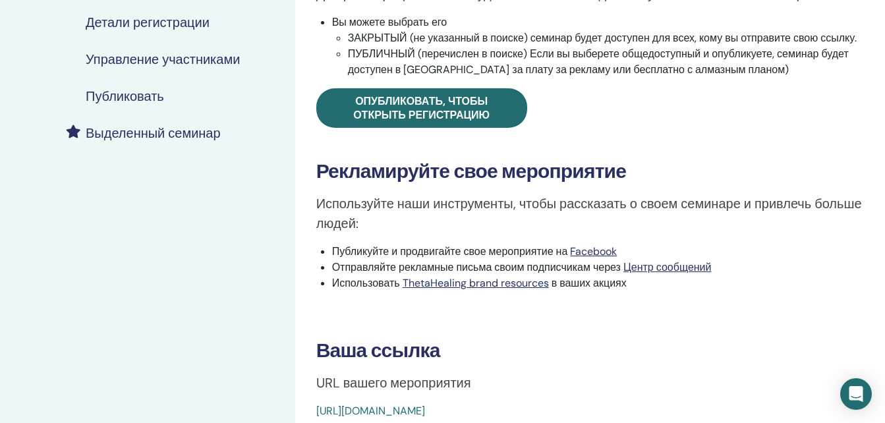
scroll to position [396, 0]
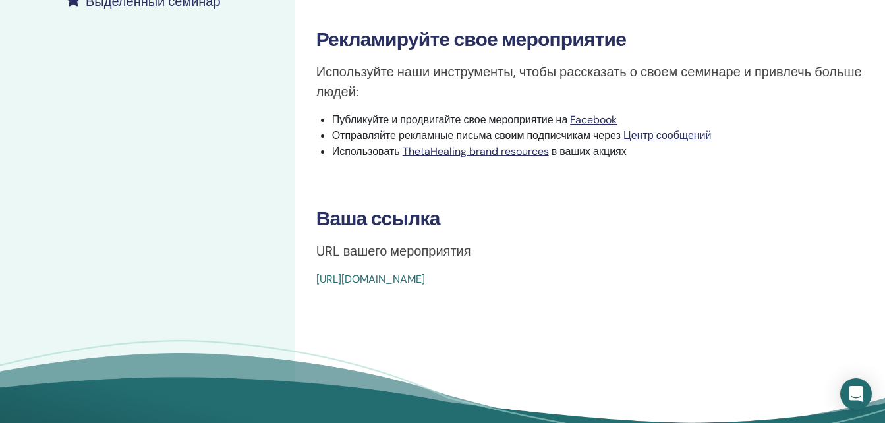
drag, startPoint x: 616, startPoint y: 279, endPoint x: 311, endPoint y: 272, distance: 305.3
drag, startPoint x: 311, startPoint y: 272, endPoint x: 334, endPoint y: 281, distance: 25.7
drag, startPoint x: 334, startPoint y: 281, endPoint x: 538, endPoint y: 345, distance: 213.5
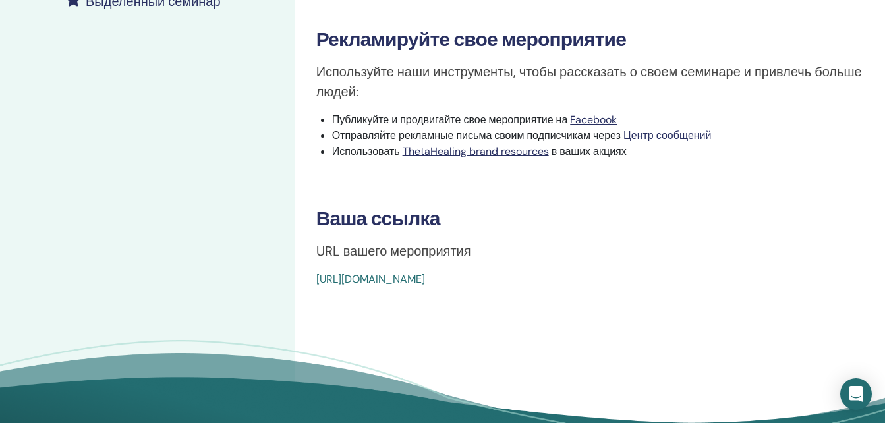
drag, startPoint x: 641, startPoint y: 278, endPoint x: 312, endPoint y: 271, distance: 329.0
drag, startPoint x: 312, startPoint y: 271, endPoint x: 333, endPoint y: 283, distance: 23.6
